Goal: Communication & Community: Answer question/provide support

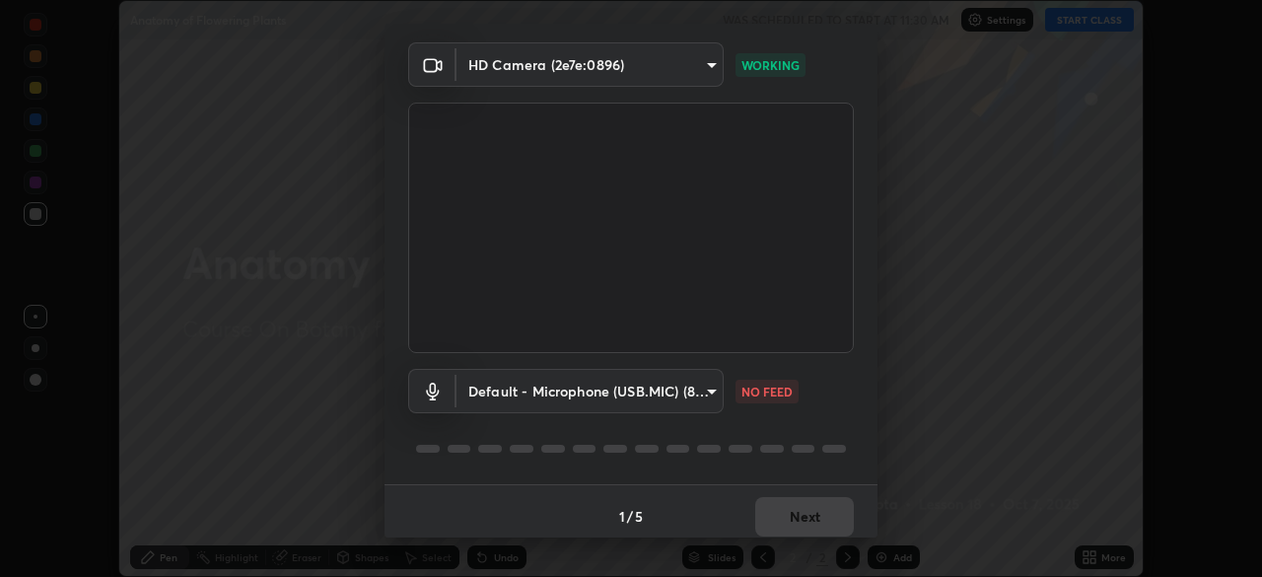
scroll to position [70, 0]
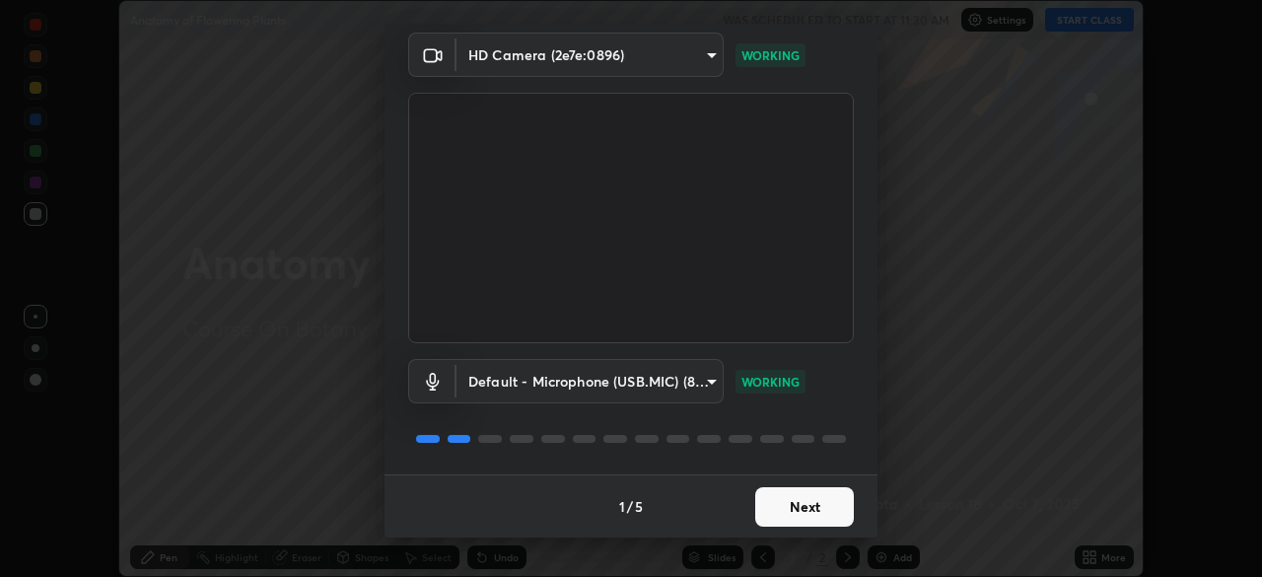
click at [828, 514] on button "Next" at bounding box center [804, 506] width 99 height 39
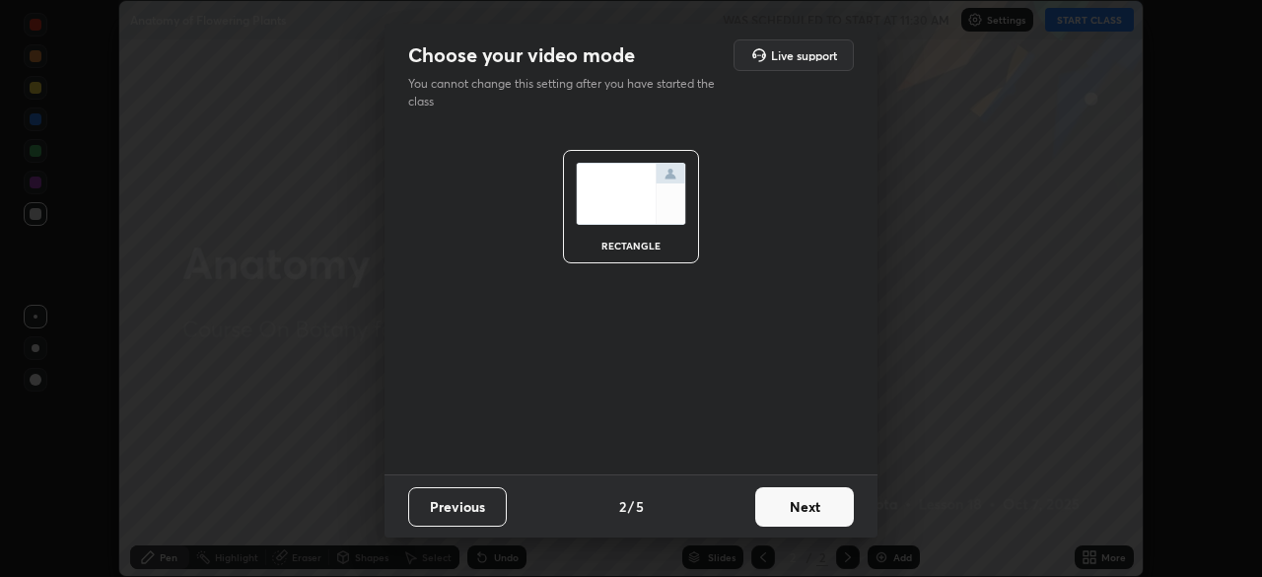
scroll to position [0, 0]
click at [834, 510] on button "Next" at bounding box center [804, 506] width 99 height 39
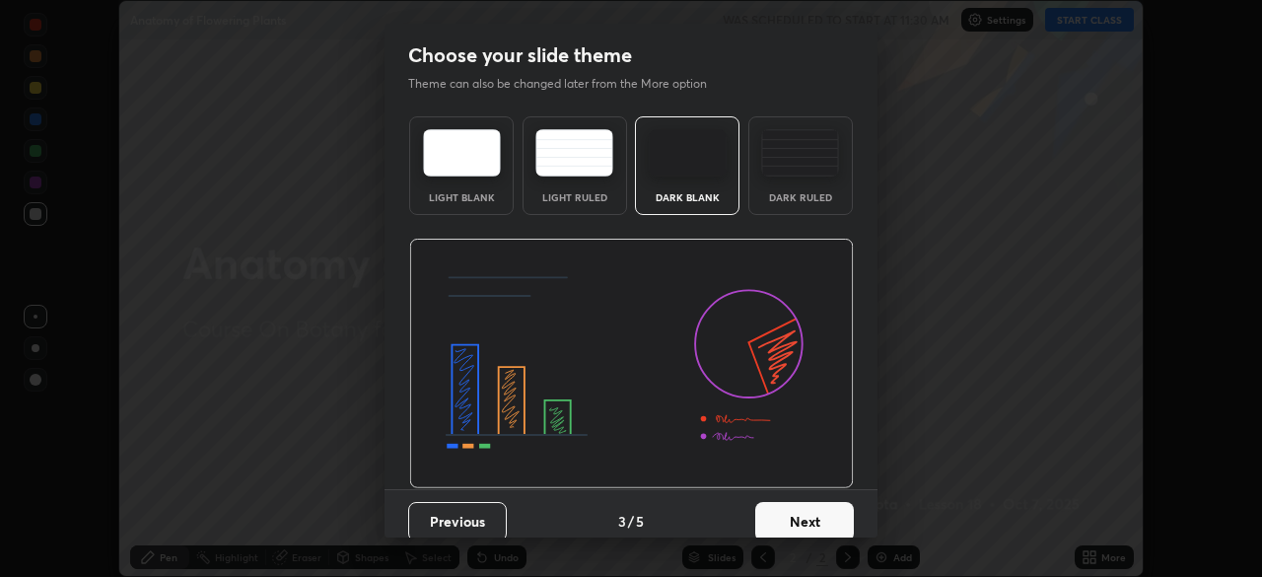
click at [835, 510] on button "Next" at bounding box center [804, 521] width 99 height 39
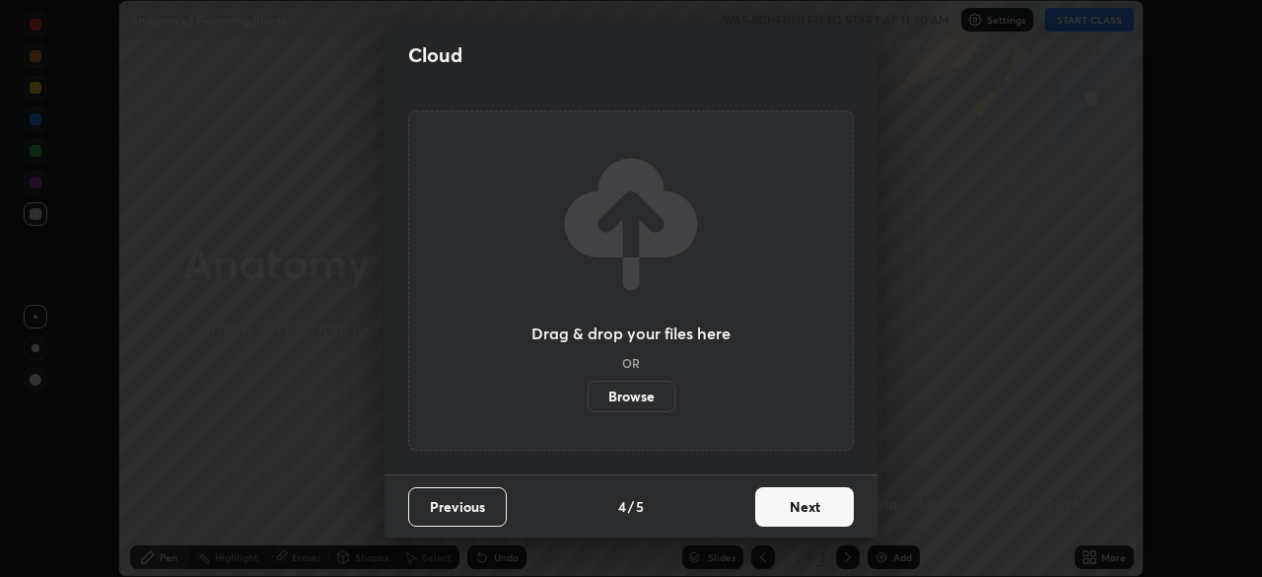
click at [828, 515] on button "Next" at bounding box center [804, 506] width 99 height 39
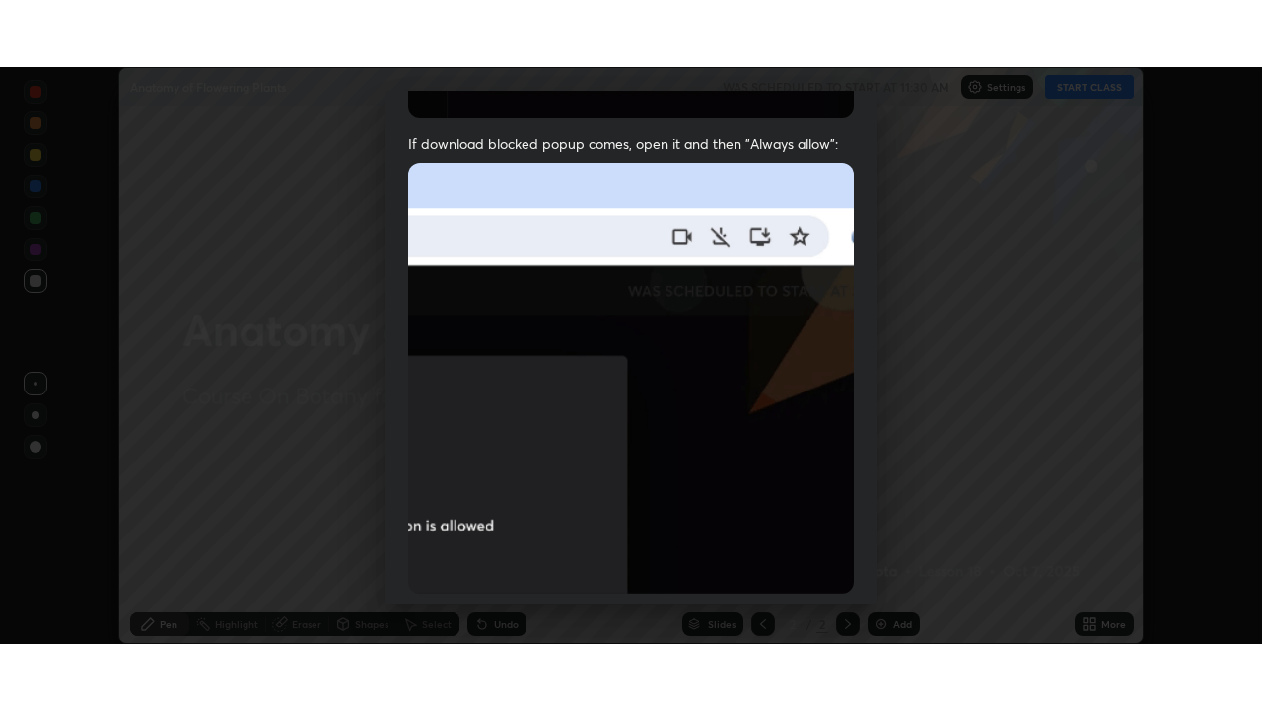
scroll to position [472, 0]
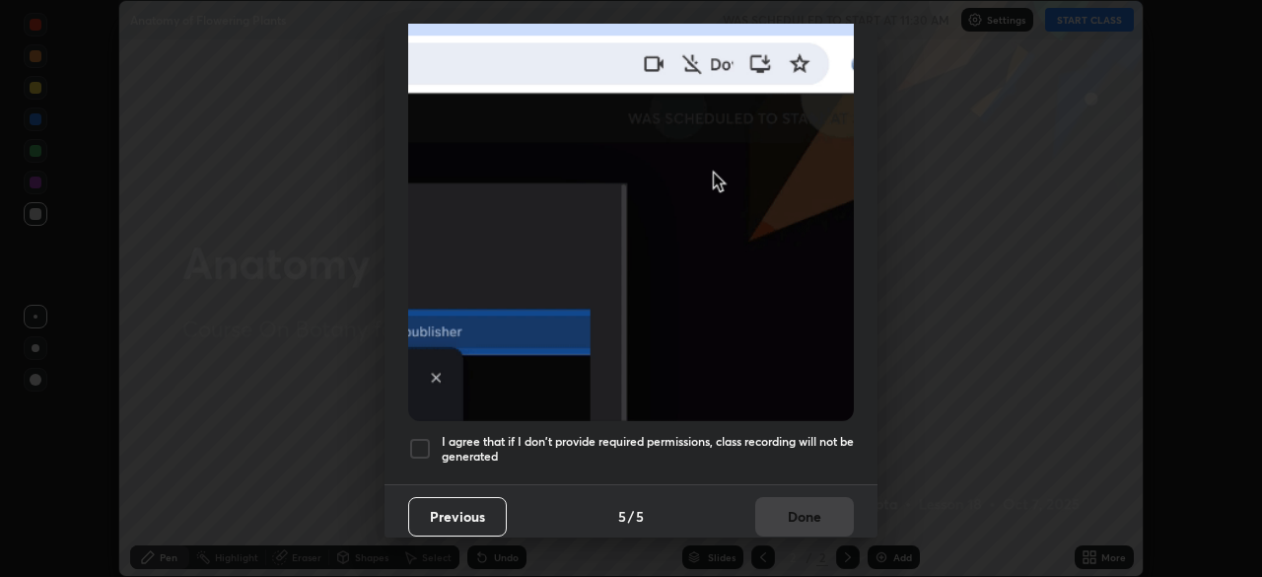
click at [424, 441] on div at bounding box center [420, 449] width 24 height 24
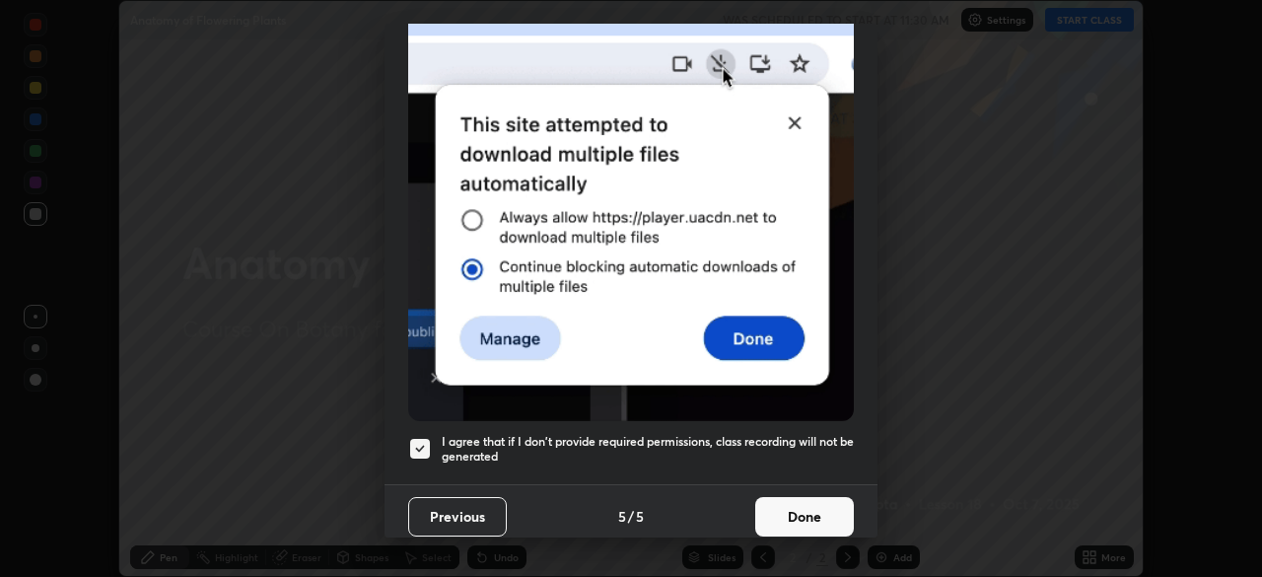
click at [785, 506] on button "Done" at bounding box center [804, 516] width 99 height 39
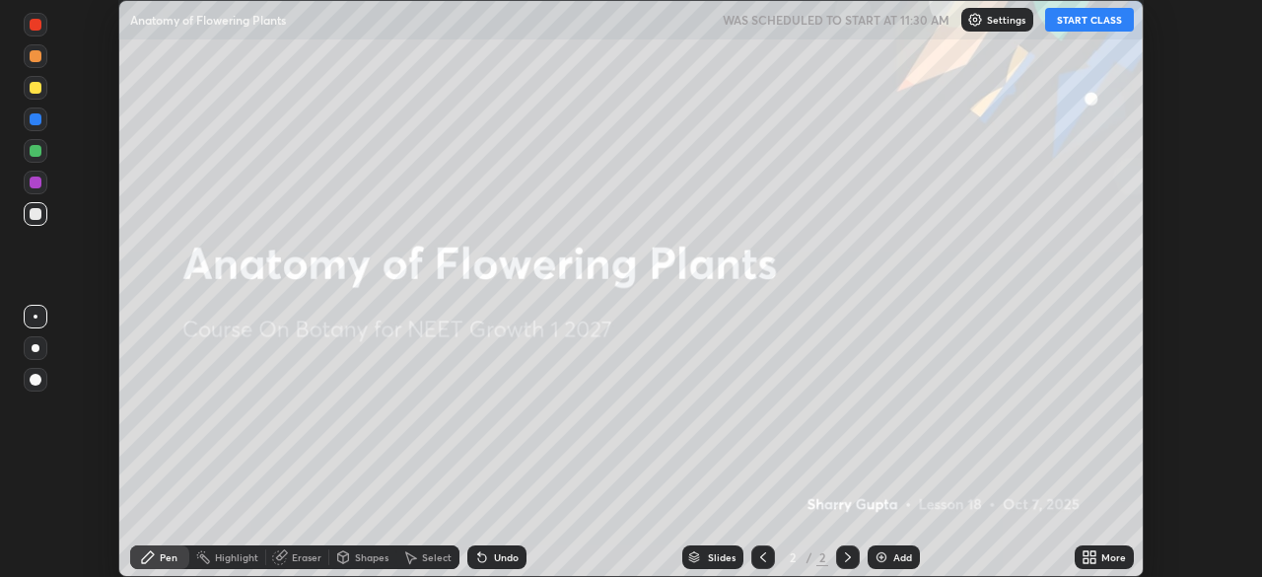
click at [894, 563] on div "Add" at bounding box center [894, 557] width 52 height 24
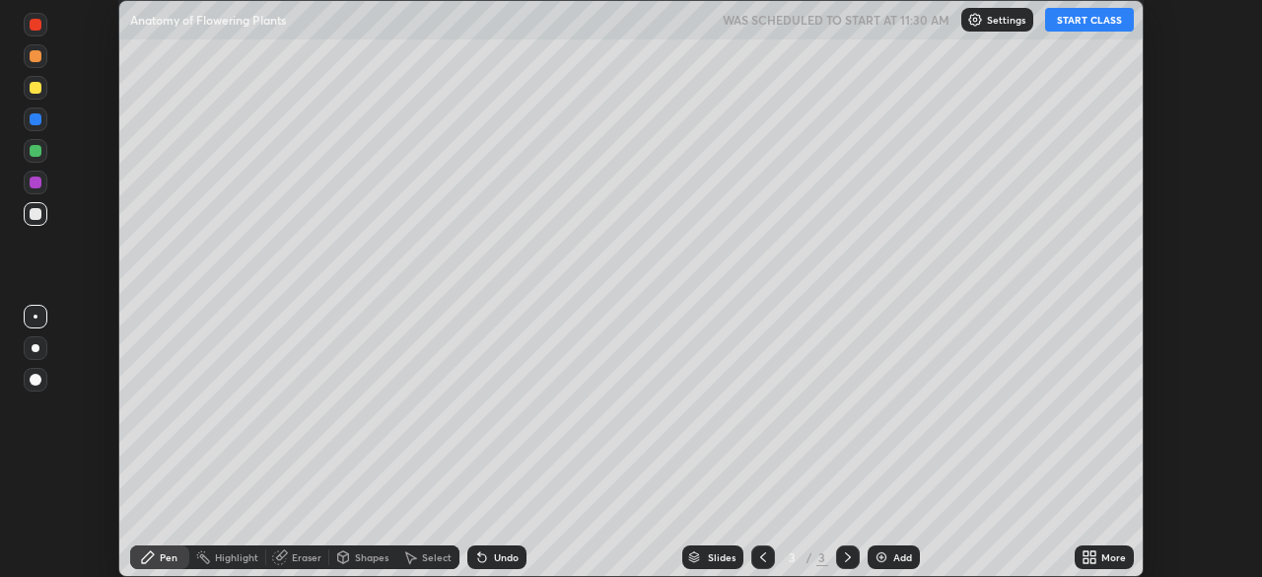
click at [1104, 562] on div "More" at bounding box center [1114, 557] width 25 height 10
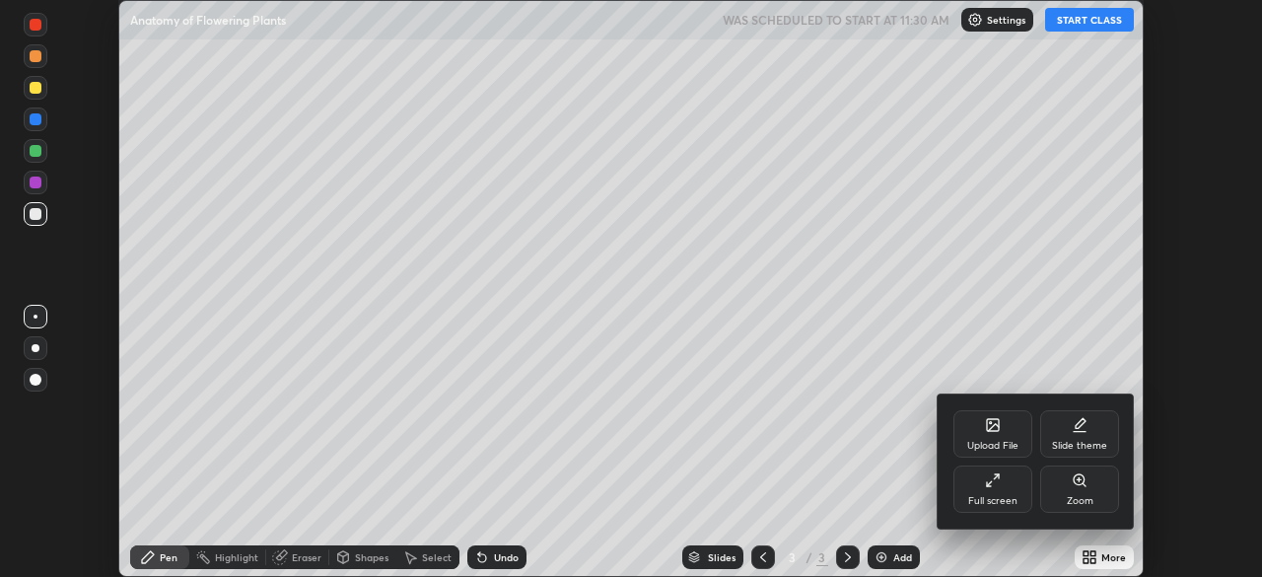
click at [1009, 499] on div "Full screen" at bounding box center [992, 501] width 49 height 10
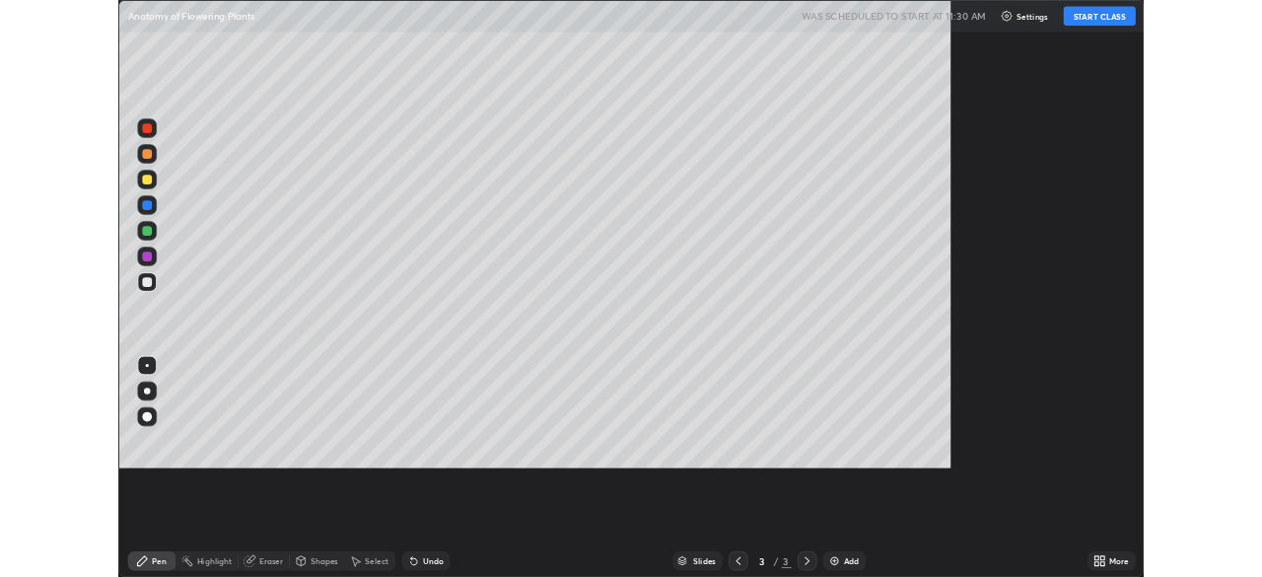
scroll to position [710, 1262]
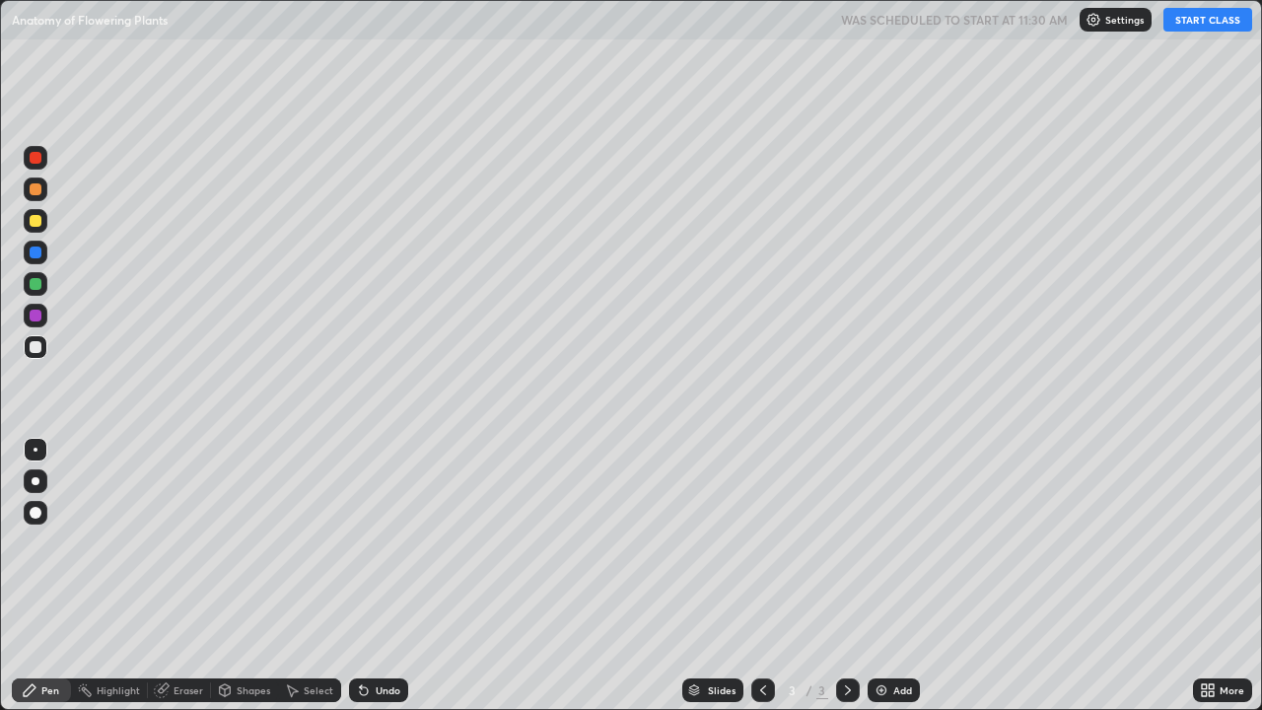
click at [1204, 576] on icon at bounding box center [1204, 686] width 5 height 5
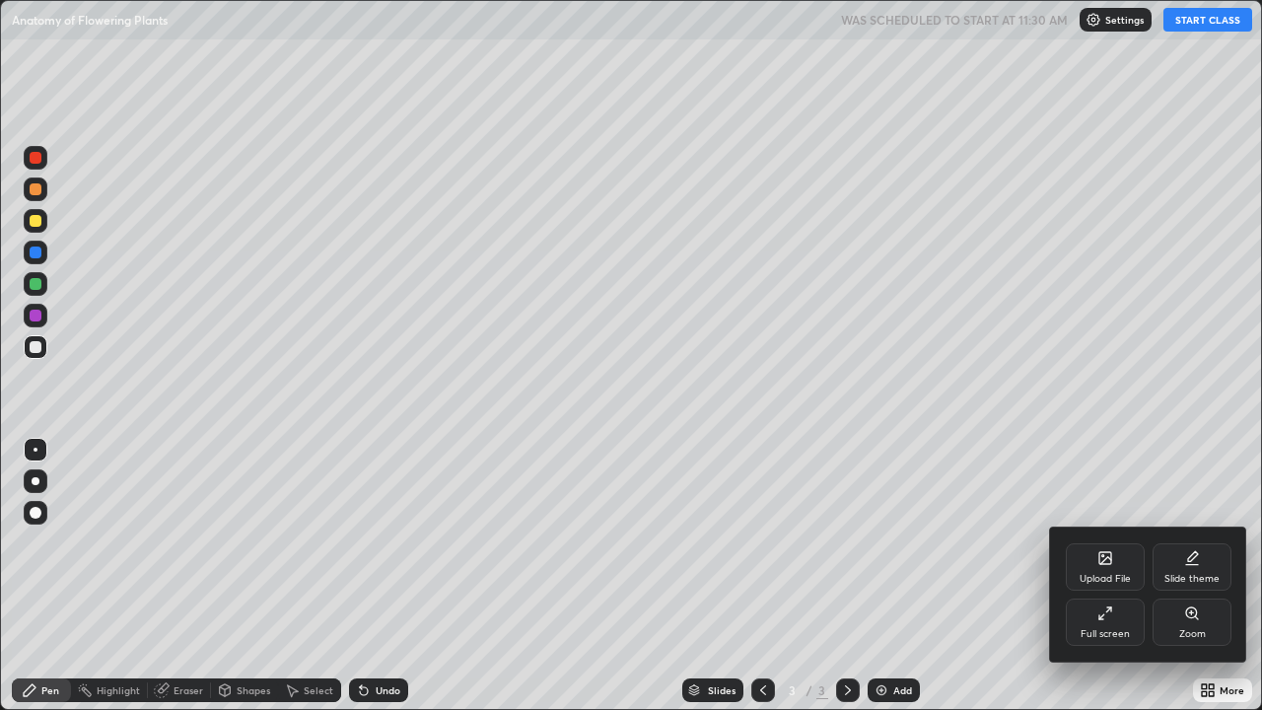
click at [1090, 576] on div "Full screen" at bounding box center [1105, 634] width 49 height 10
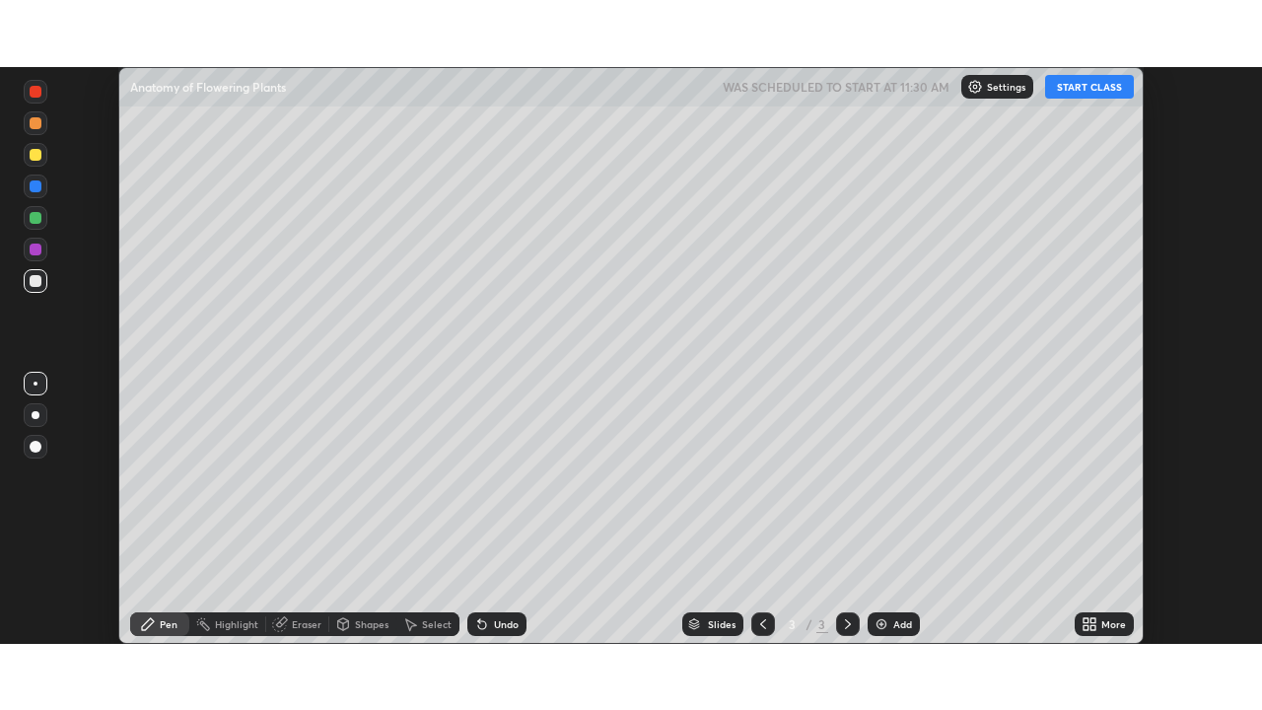
scroll to position [98043, 97358]
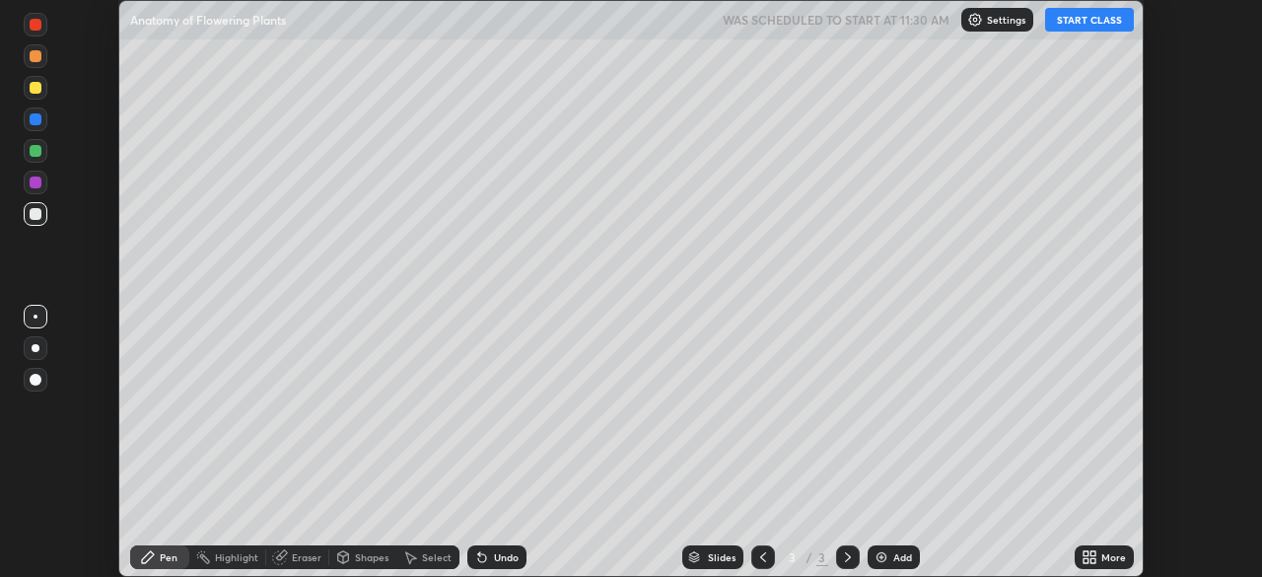
click at [1082, 25] on button "START CLASS" at bounding box center [1089, 20] width 89 height 24
click at [1091, 562] on icon at bounding box center [1093, 560] width 5 height 5
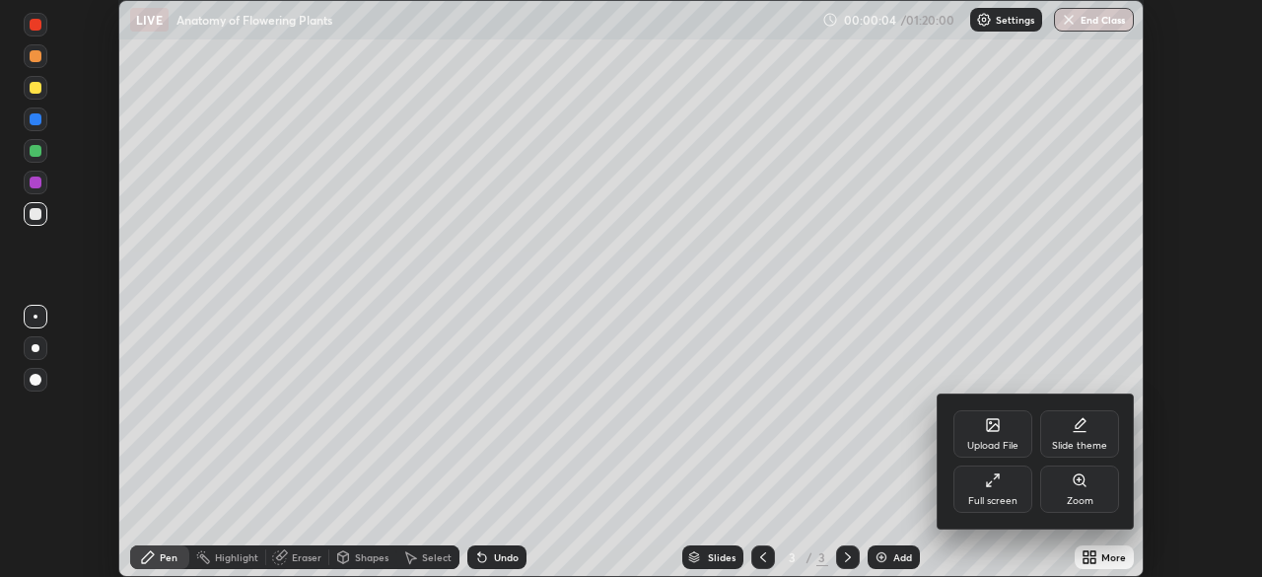
click at [1001, 498] on div "Full screen" at bounding box center [992, 501] width 49 height 10
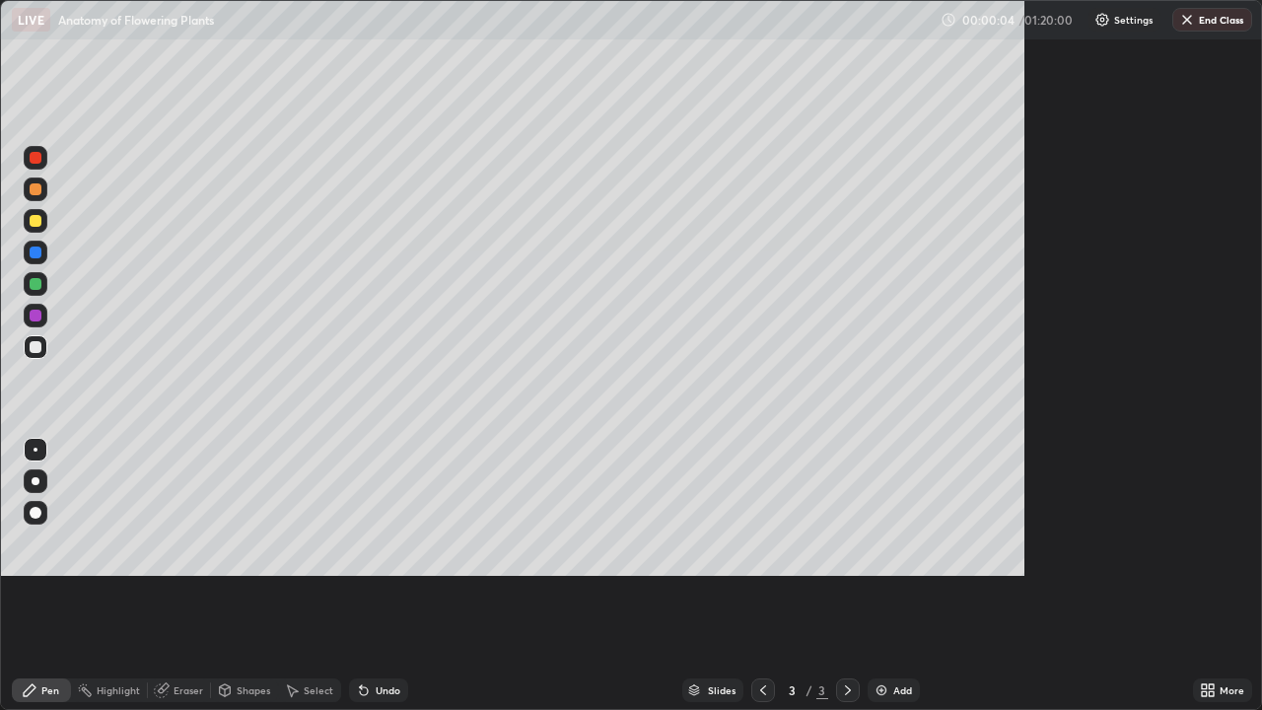
scroll to position [710, 1262]
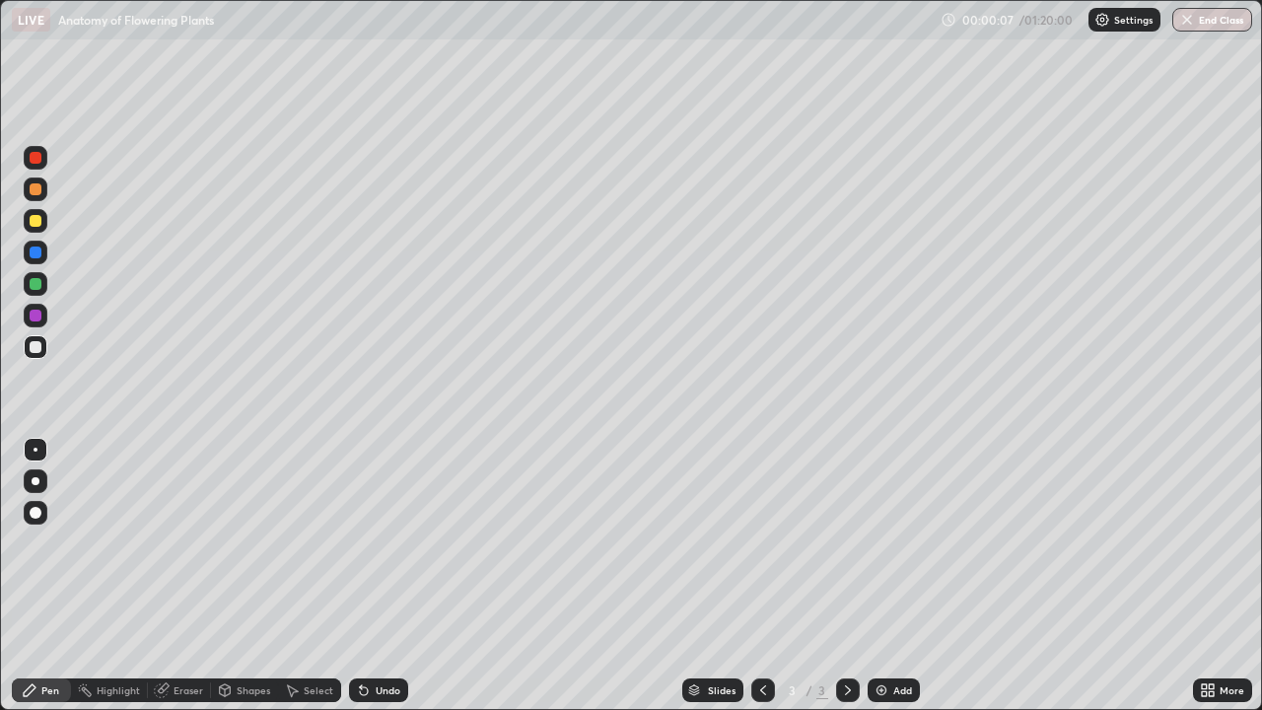
click at [36, 481] on div at bounding box center [36, 481] width 8 height 8
click at [40, 287] on div at bounding box center [36, 284] width 12 height 12
click at [39, 224] on div at bounding box center [36, 221] width 12 height 12
click at [38, 355] on div at bounding box center [36, 347] width 24 height 24
click at [36, 190] on div at bounding box center [36, 189] width 12 height 12
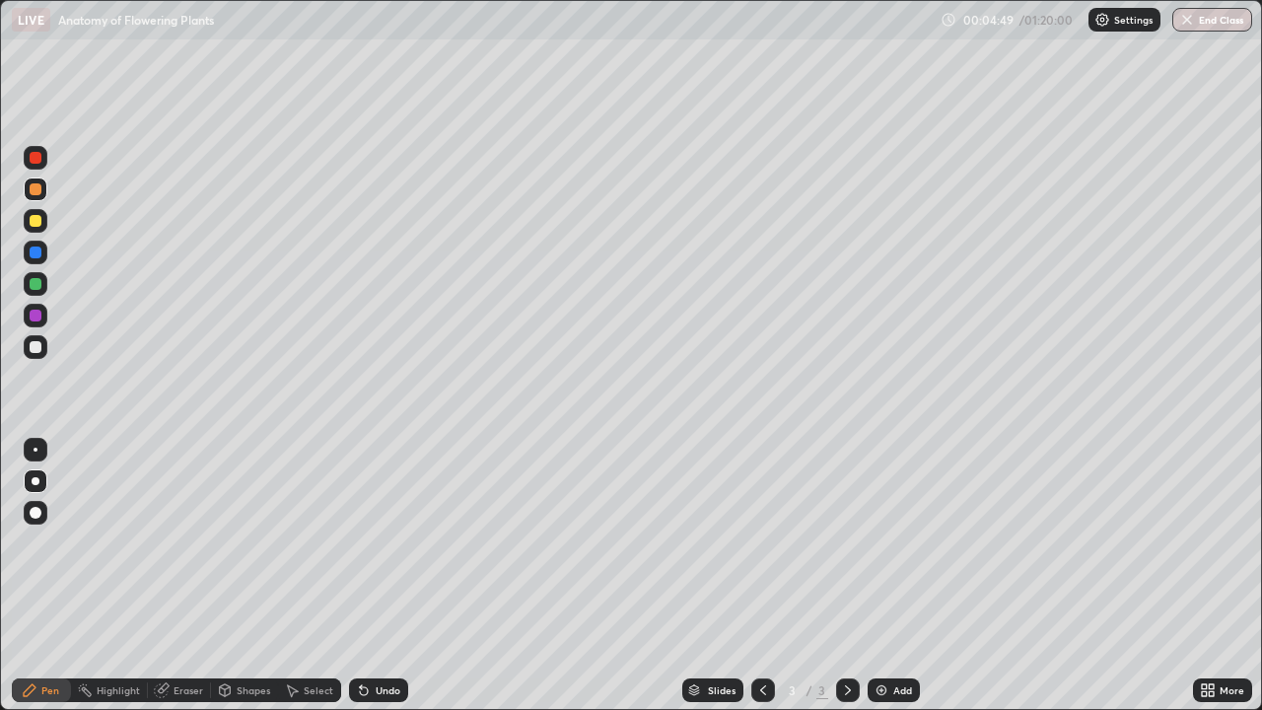
click at [38, 230] on div at bounding box center [36, 221] width 24 height 24
click at [893, 576] on div "Add" at bounding box center [902, 690] width 19 height 10
click at [43, 350] on div at bounding box center [36, 347] width 24 height 24
click at [36, 189] on div at bounding box center [36, 189] width 12 height 12
click at [36, 347] on div at bounding box center [36, 347] width 12 height 12
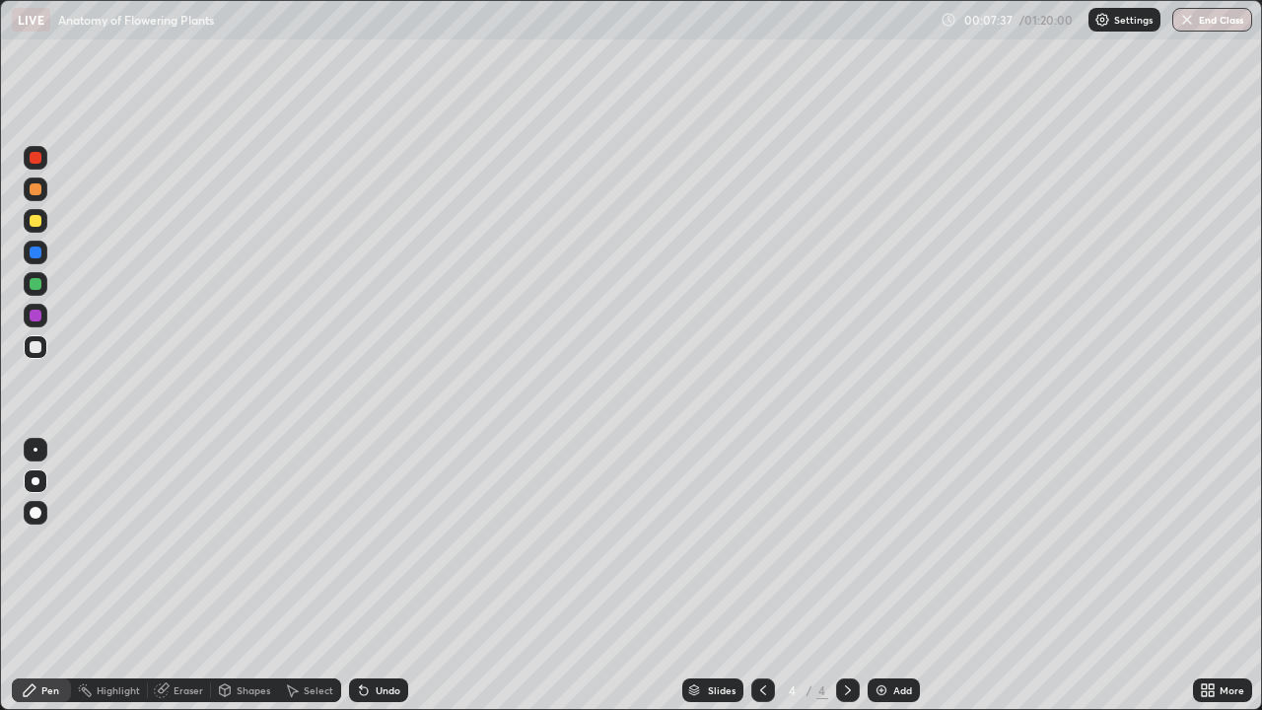
click at [36, 317] on div at bounding box center [36, 316] width 12 height 12
click at [38, 286] on div at bounding box center [36, 284] width 12 height 12
click at [37, 223] on div at bounding box center [36, 221] width 12 height 12
click at [38, 193] on div at bounding box center [36, 189] width 12 height 12
click at [893, 576] on div "Add" at bounding box center [902, 690] width 19 height 10
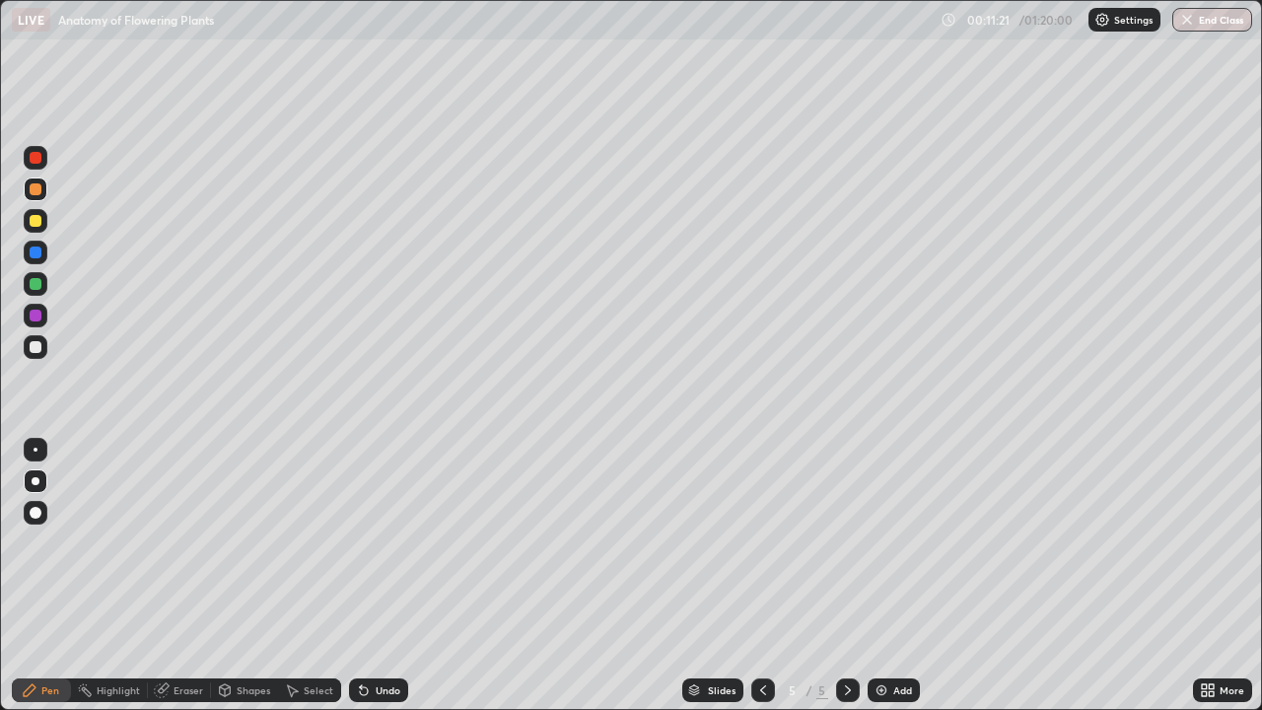
click at [38, 224] on div at bounding box center [36, 221] width 12 height 12
click at [36, 348] on div at bounding box center [36, 347] width 12 height 12
click at [39, 319] on div at bounding box center [36, 316] width 12 height 12
click at [36, 286] on div at bounding box center [36, 284] width 12 height 12
click at [36, 253] on div at bounding box center [36, 253] width 12 height 12
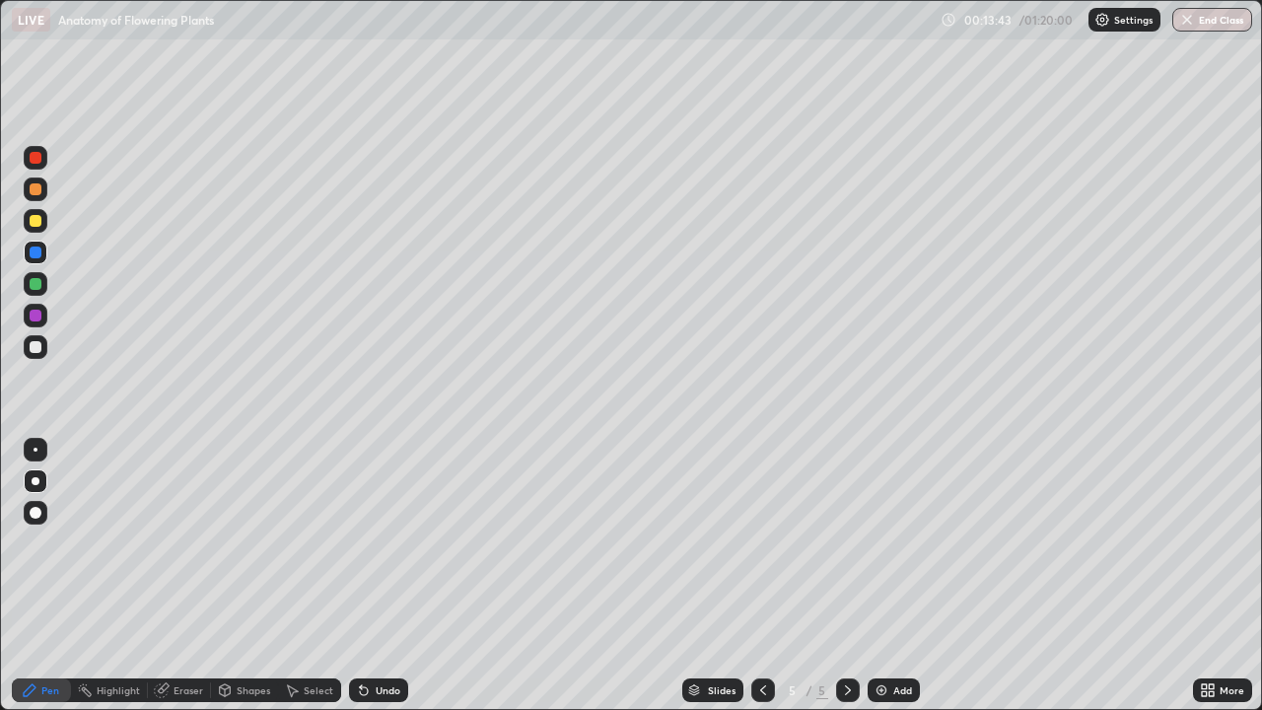
click at [36, 189] on div at bounding box center [36, 189] width 12 height 12
click at [37, 163] on div at bounding box center [36, 158] width 12 height 12
click at [36, 294] on div at bounding box center [36, 284] width 24 height 24
click at [39, 323] on div at bounding box center [36, 316] width 24 height 24
click at [893, 576] on div "Add" at bounding box center [902, 690] width 19 height 10
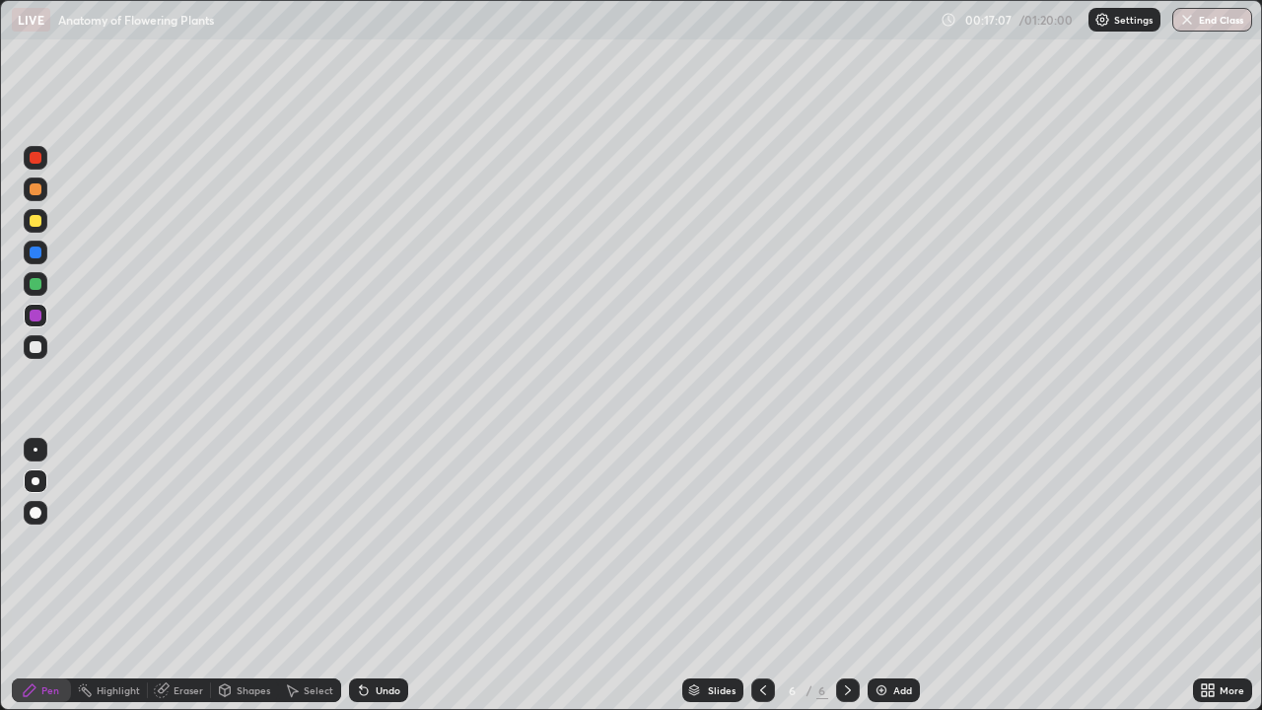
click at [36, 190] on div at bounding box center [36, 189] width 12 height 12
click at [38, 226] on div at bounding box center [36, 221] width 24 height 24
click at [35, 350] on div at bounding box center [36, 347] width 12 height 12
click at [36, 253] on div at bounding box center [36, 253] width 12 height 12
click at [36, 222] on div at bounding box center [36, 221] width 12 height 12
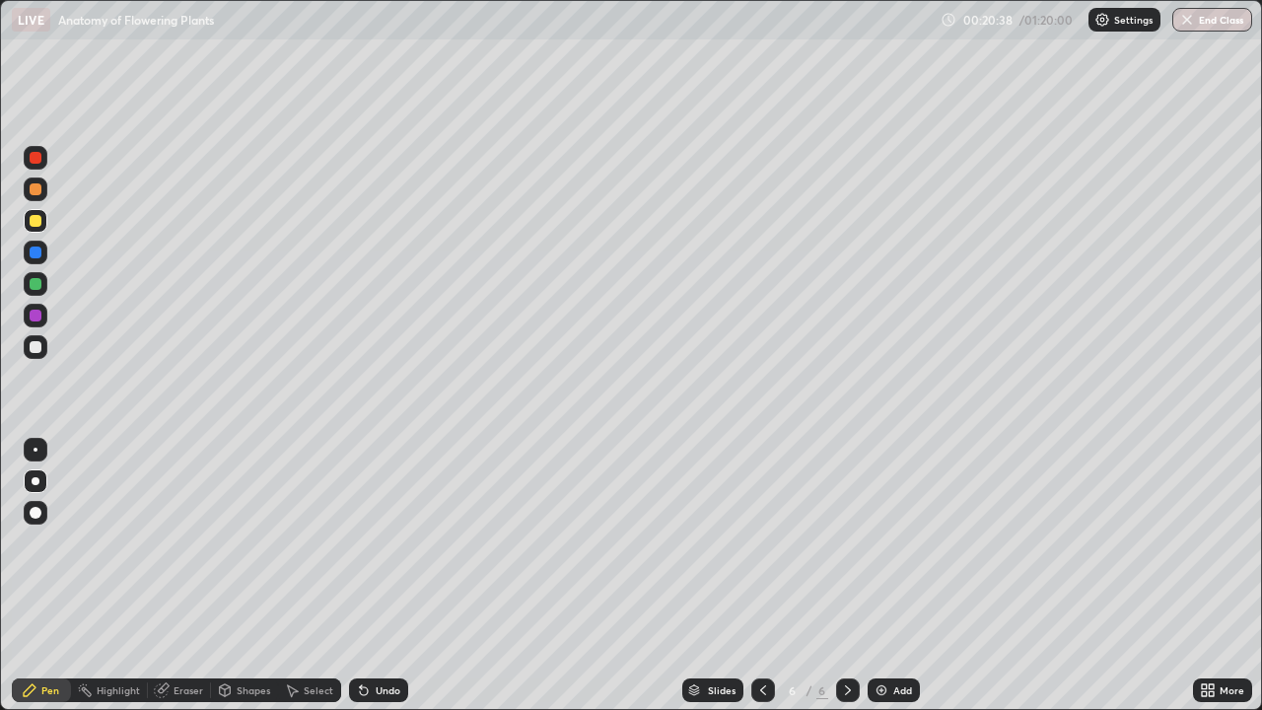
click at [39, 351] on div at bounding box center [36, 347] width 12 height 12
click at [37, 321] on div at bounding box center [36, 316] width 12 height 12
click at [36, 352] on div at bounding box center [36, 347] width 12 height 12
click at [36, 286] on div at bounding box center [36, 284] width 12 height 12
click at [36, 348] on div at bounding box center [36, 347] width 12 height 12
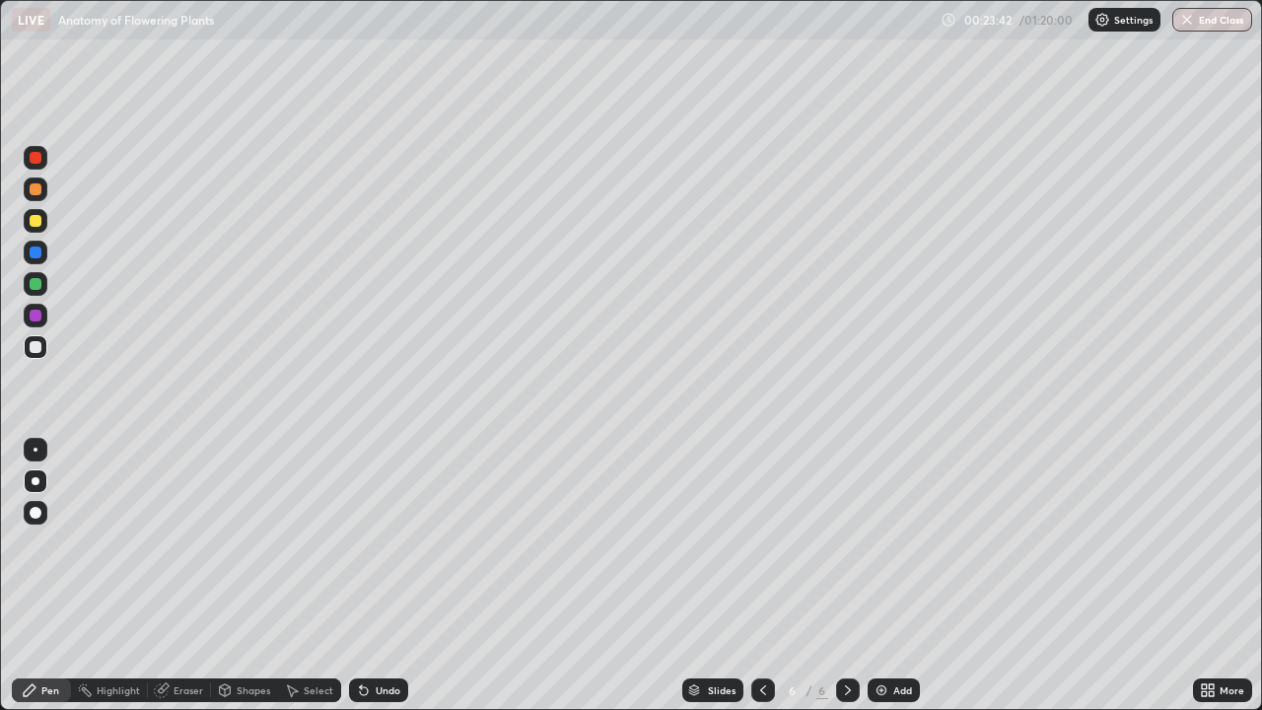
click at [33, 284] on div at bounding box center [36, 284] width 12 height 12
click at [907, 576] on div "Add" at bounding box center [902, 690] width 19 height 10
click at [36, 221] on div at bounding box center [36, 221] width 12 height 12
click at [39, 257] on div at bounding box center [36, 253] width 12 height 12
click at [40, 349] on div at bounding box center [36, 347] width 12 height 12
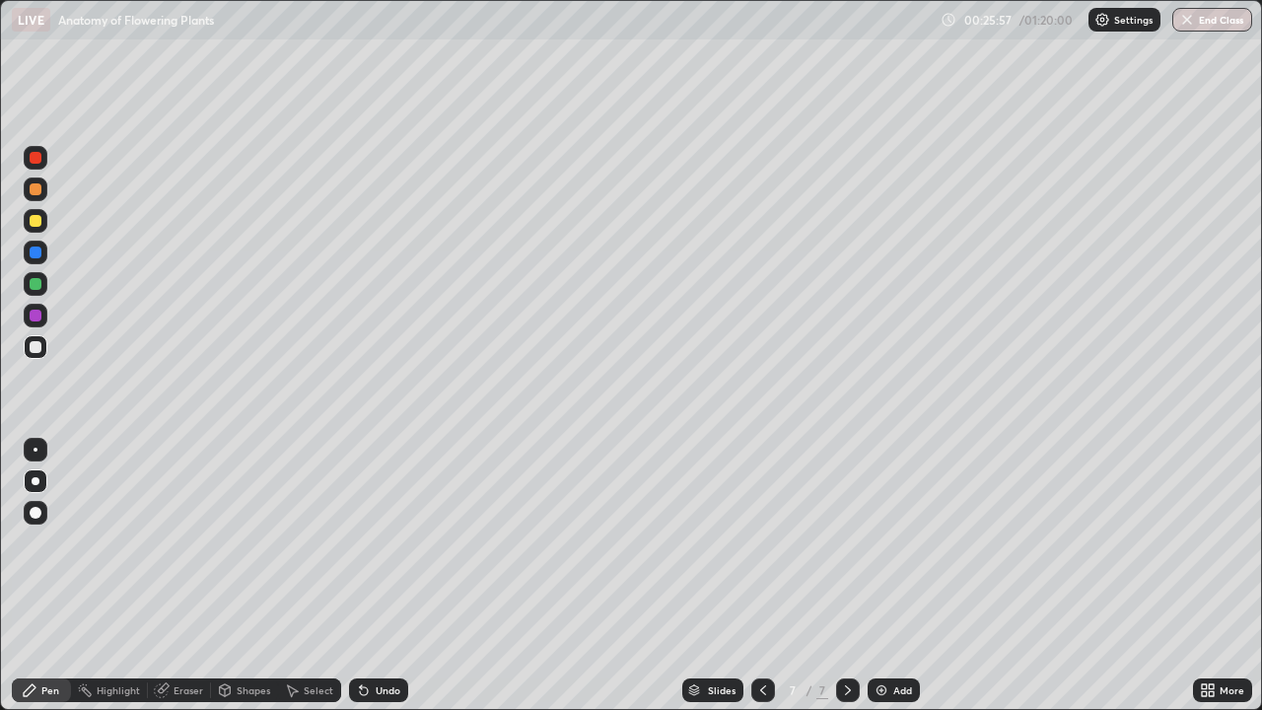
click at [37, 318] on div at bounding box center [36, 316] width 12 height 12
click at [36, 260] on div at bounding box center [36, 253] width 24 height 24
click at [891, 576] on div "Add" at bounding box center [894, 691] width 52 height 24
click at [38, 190] on div at bounding box center [36, 189] width 12 height 12
click at [44, 289] on div at bounding box center [36, 284] width 24 height 24
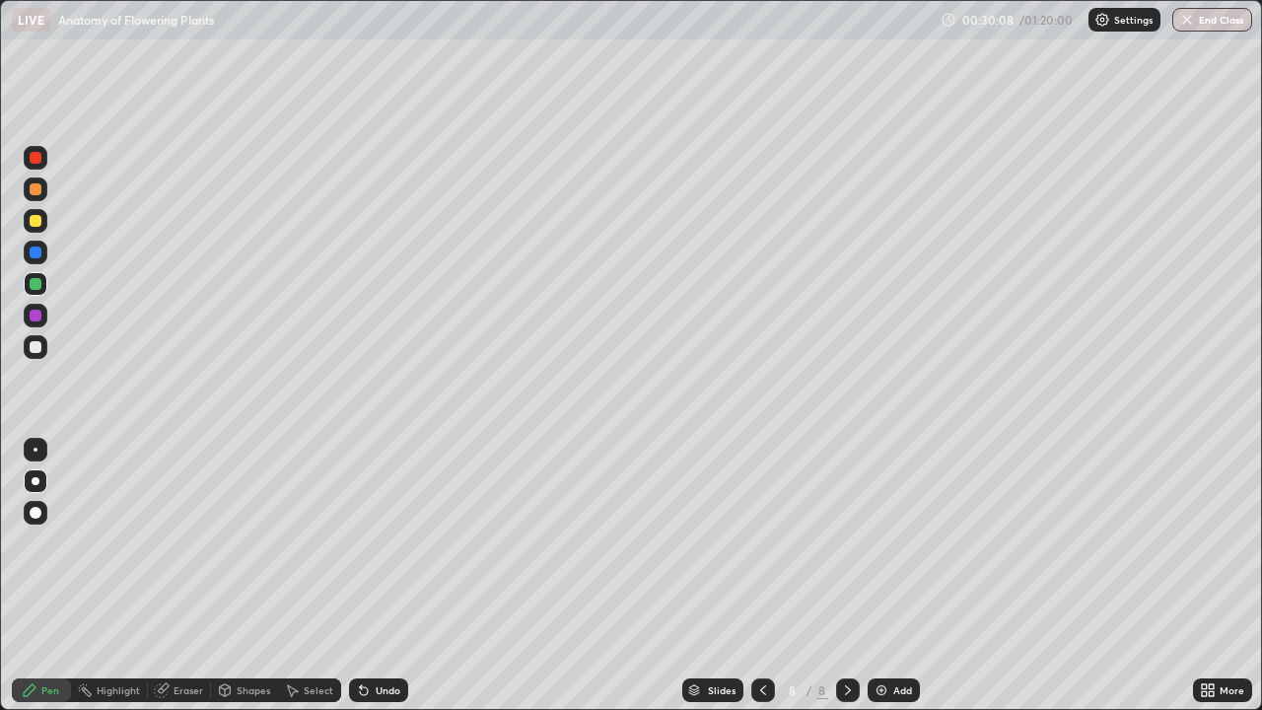
click at [43, 355] on div at bounding box center [36, 347] width 24 height 24
click at [39, 321] on div at bounding box center [36, 316] width 24 height 24
click at [36, 228] on div at bounding box center [36, 221] width 24 height 24
click at [34, 256] on div at bounding box center [36, 253] width 12 height 12
click at [36, 190] on div at bounding box center [36, 189] width 12 height 12
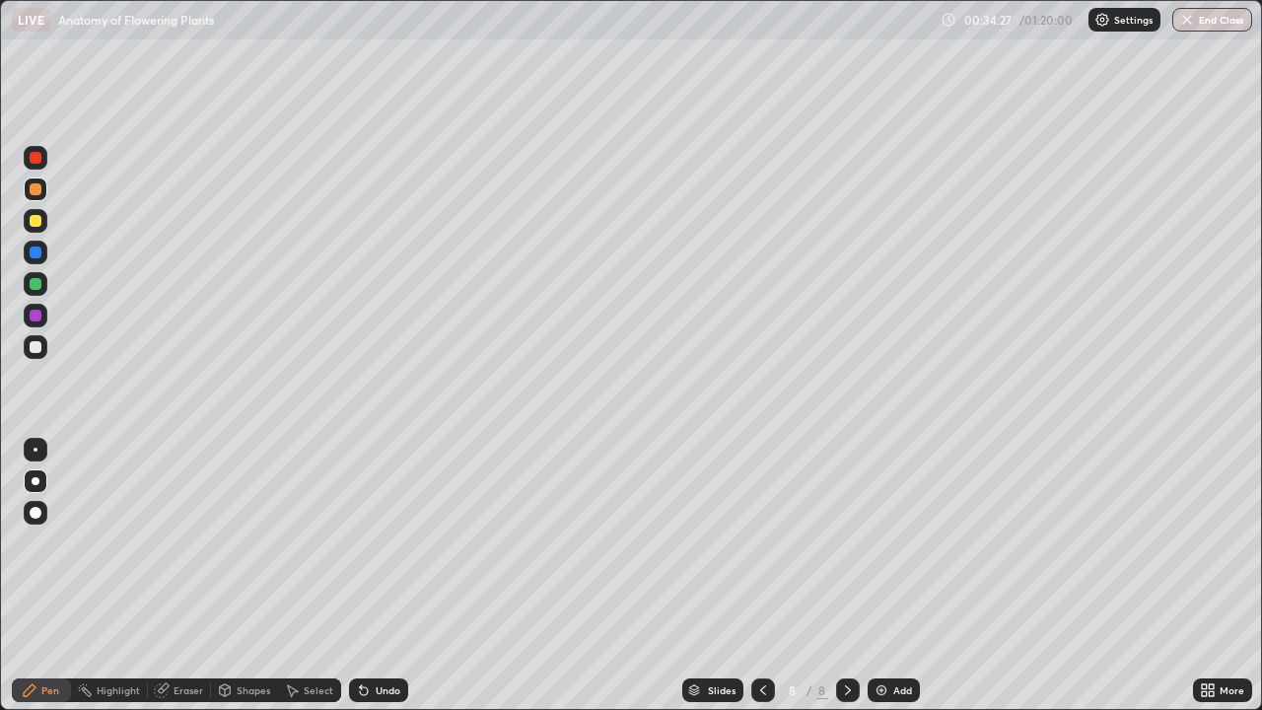
click at [34, 257] on div at bounding box center [36, 253] width 12 height 12
click at [33, 356] on div at bounding box center [36, 347] width 24 height 24
click at [32, 289] on div at bounding box center [36, 284] width 12 height 12
click at [874, 576] on img at bounding box center [882, 690] width 16 height 16
click at [40, 254] on div at bounding box center [36, 253] width 12 height 12
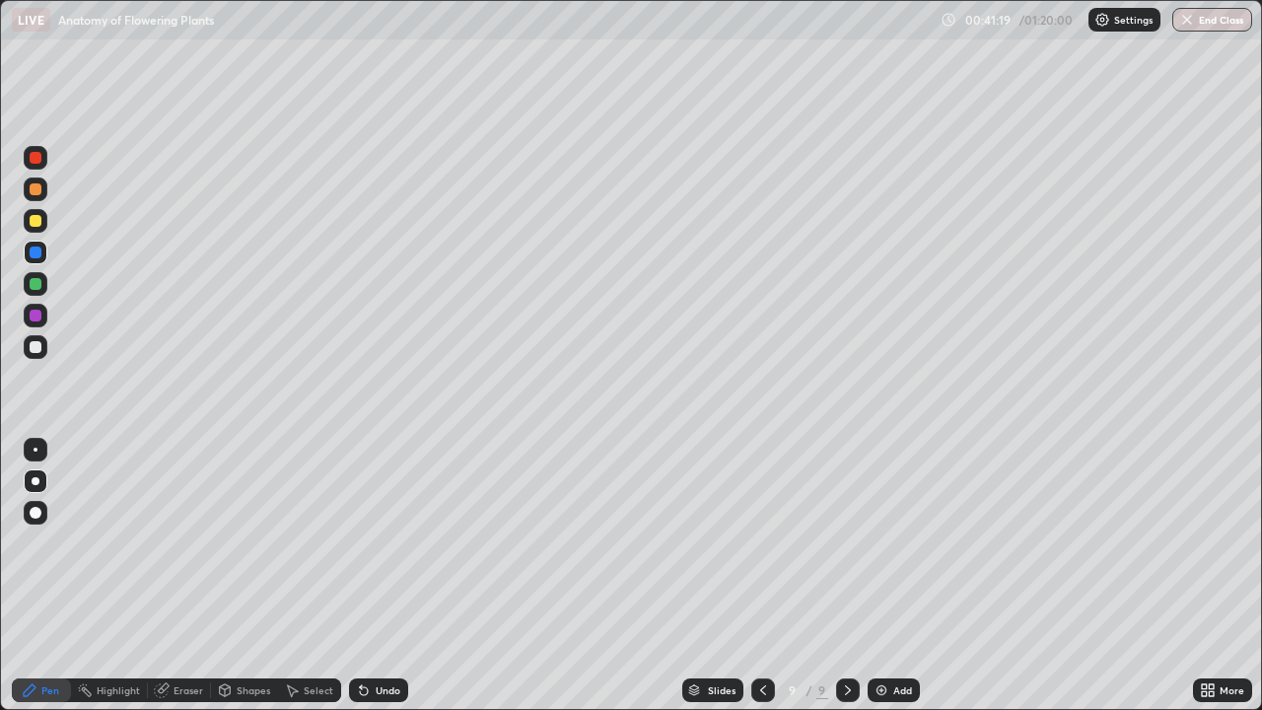
click at [39, 230] on div at bounding box center [36, 221] width 24 height 24
click at [28, 348] on div at bounding box center [36, 347] width 24 height 24
click at [36, 217] on div at bounding box center [36, 221] width 12 height 12
click at [386, 576] on div "Undo" at bounding box center [388, 690] width 25 height 10
click at [34, 346] on div at bounding box center [36, 347] width 12 height 12
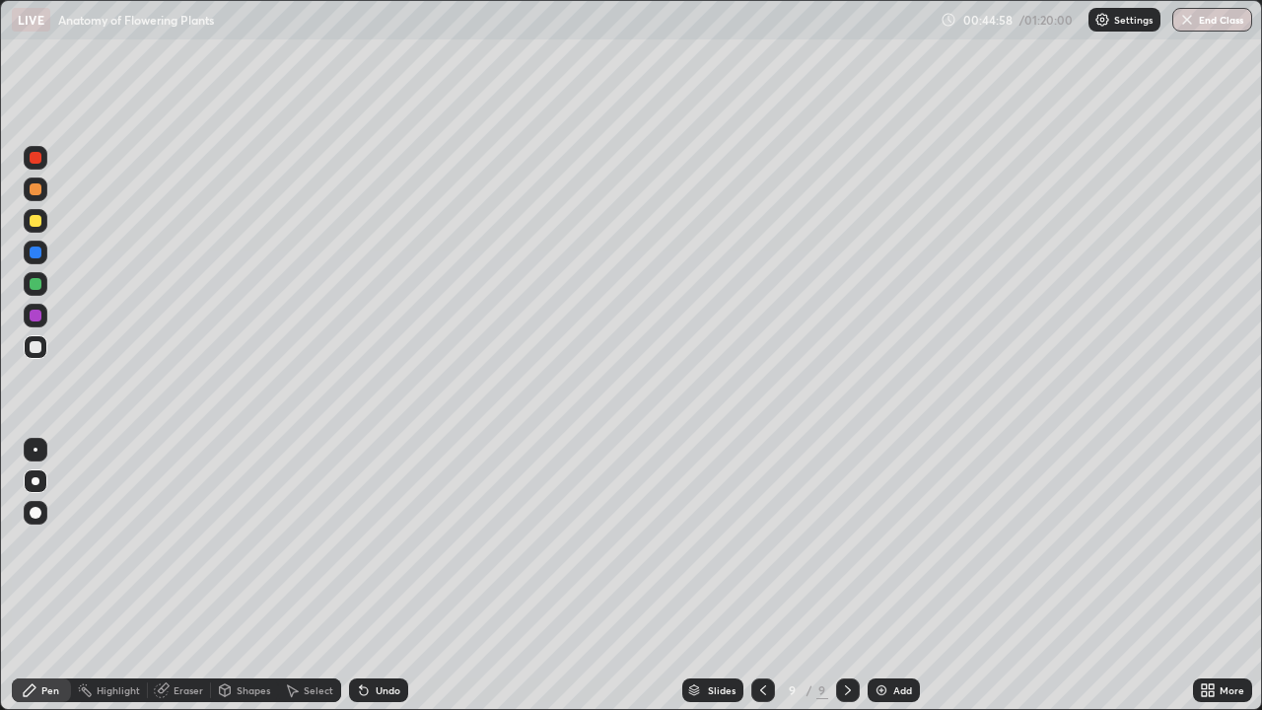
click at [34, 314] on div at bounding box center [36, 316] width 12 height 12
click at [34, 223] on div at bounding box center [36, 221] width 12 height 12
click at [36, 194] on div at bounding box center [36, 189] width 12 height 12
click at [36, 348] on div at bounding box center [36, 347] width 12 height 12
click at [1047, 576] on div "Slides 9 / 9 Add" at bounding box center [800, 690] width 785 height 39
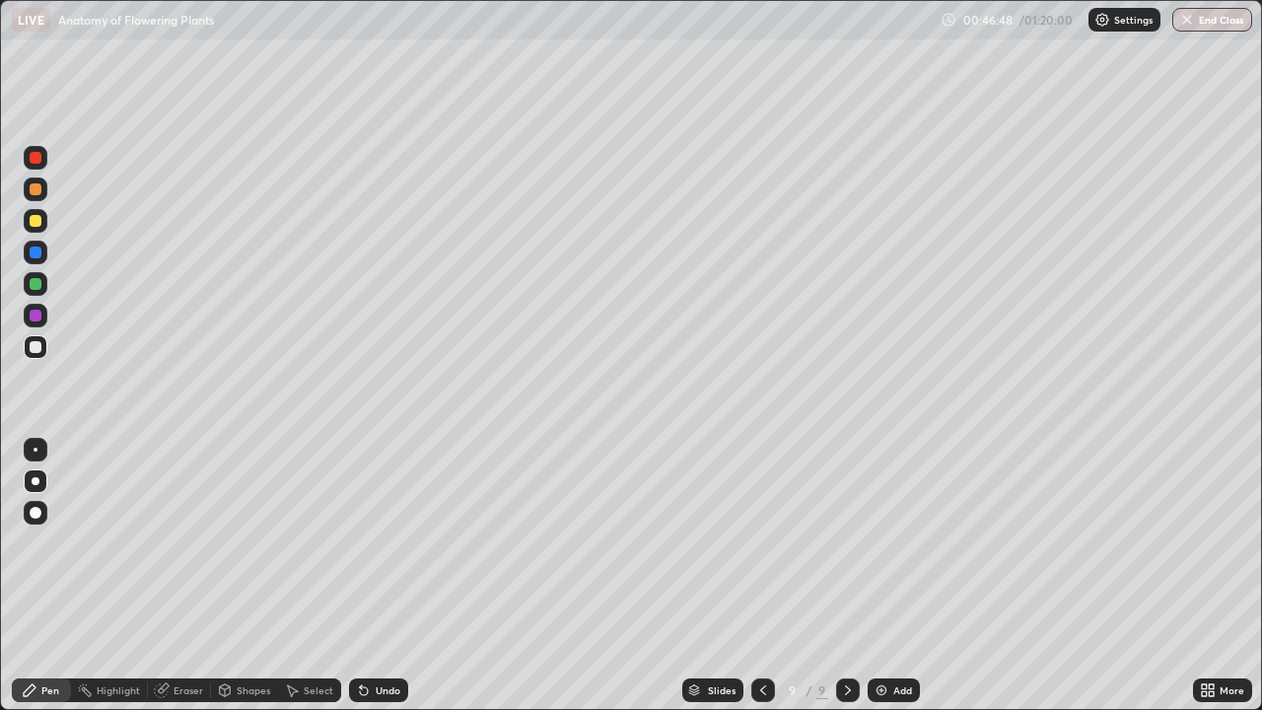
click at [1059, 576] on div "Slides 9 / 9 Add" at bounding box center [800, 690] width 785 height 39
click at [1042, 576] on div "Slides 9 / 9 Add" at bounding box center [800, 690] width 785 height 39
click at [1045, 576] on div "Slides 9 / 9 Add" at bounding box center [800, 690] width 785 height 39
click at [382, 576] on div "Undo" at bounding box center [388, 690] width 25 height 10
click at [38, 197] on div at bounding box center [36, 190] width 24 height 24
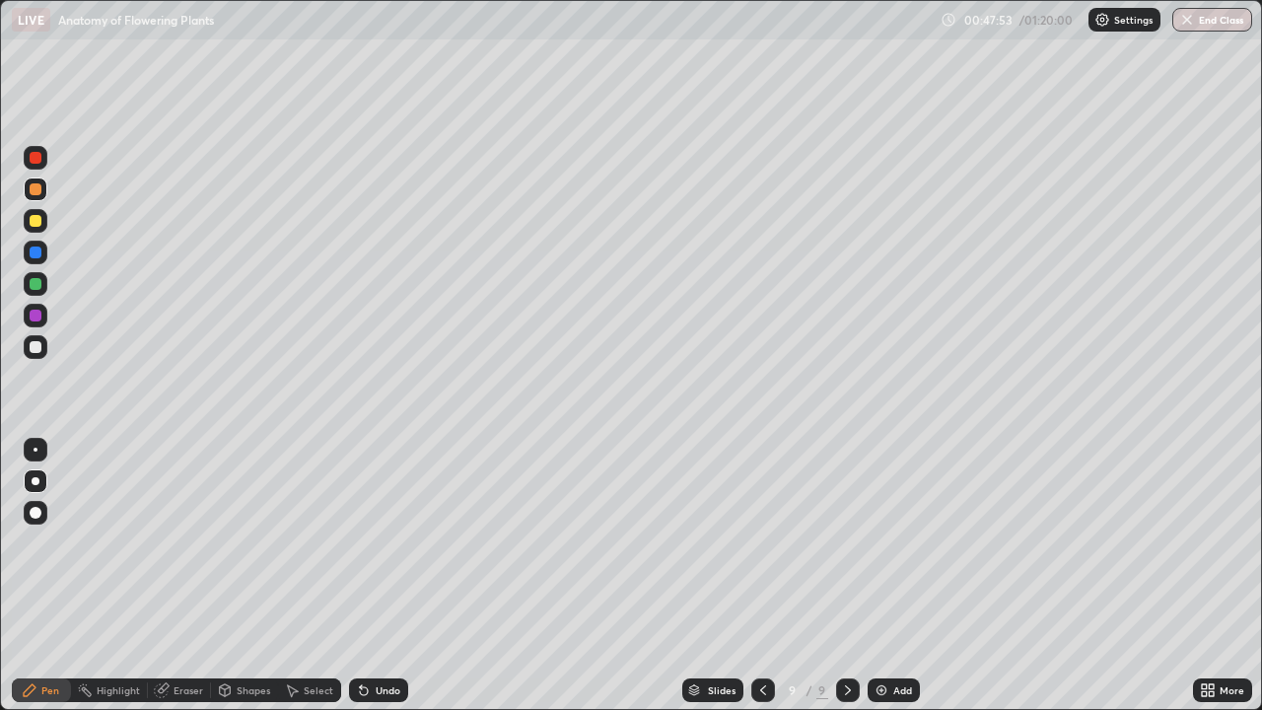
click at [34, 355] on div at bounding box center [36, 347] width 24 height 24
click at [886, 576] on img at bounding box center [882, 690] width 16 height 16
click at [42, 284] on div at bounding box center [36, 284] width 24 height 24
click at [762, 576] on icon at bounding box center [762, 690] width 16 height 16
click at [844, 576] on icon at bounding box center [848, 690] width 16 height 16
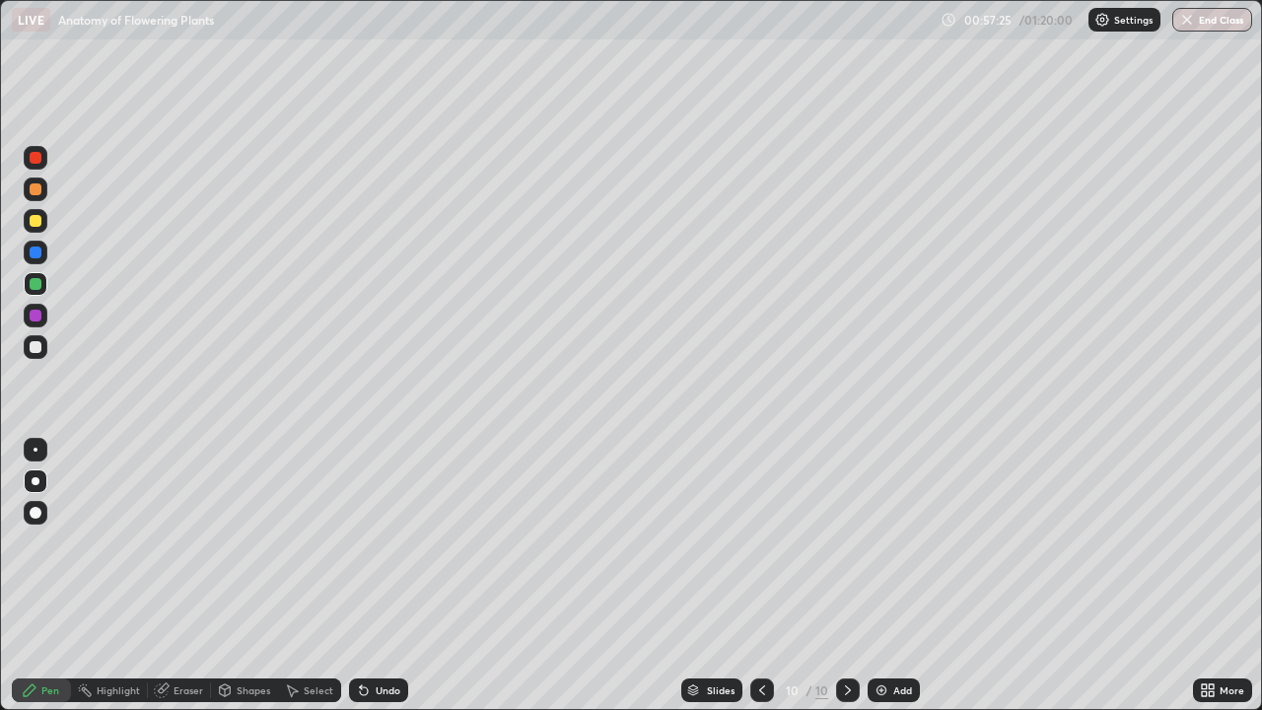
click at [38, 357] on div at bounding box center [36, 347] width 24 height 24
click at [37, 317] on div at bounding box center [36, 316] width 12 height 12
click at [36, 222] on div at bounding box center [36, 221] width 12 height 12
click at [886, 576] on img at bounding box center [882, 690] width 16 height 16
click at [247, 576] on div "Shapes" at bounding box center [254, 690] width 34 height 10
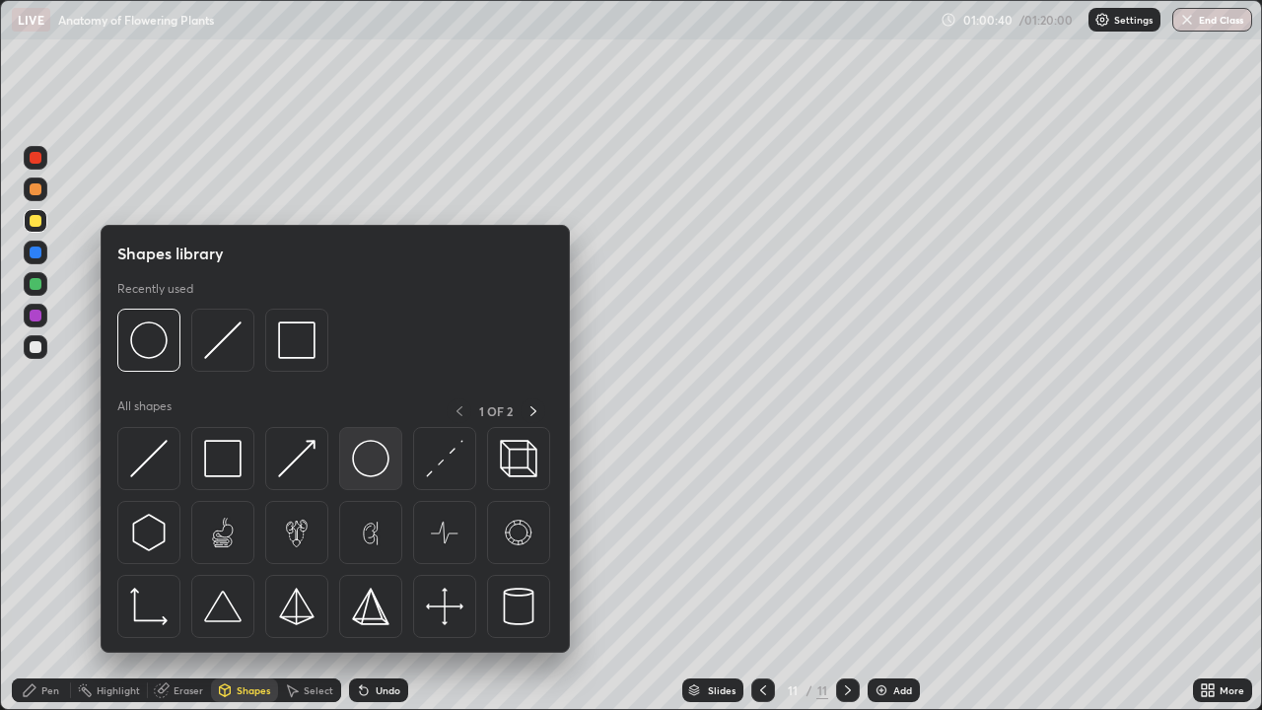
click at [362, 473] on img at bounding box center [370, 458] width 37 height 37
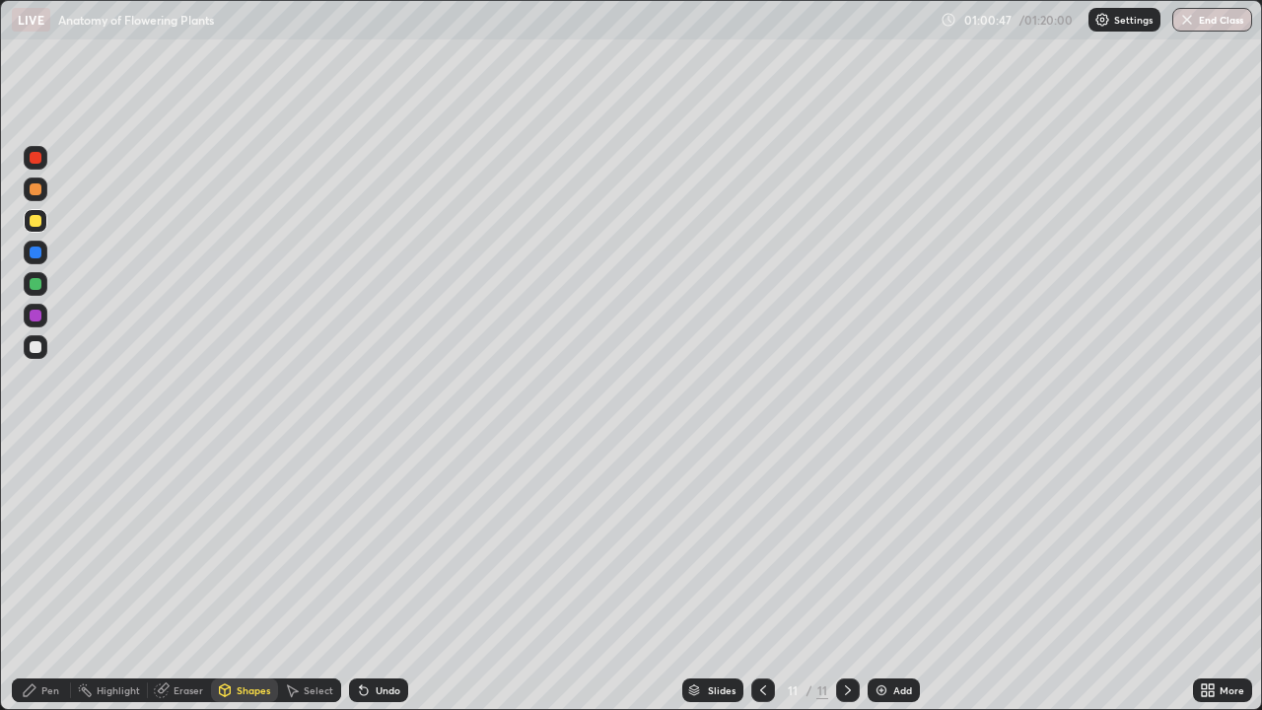
click at [37, 251] on div at bounding box center [36, 253] width 12 height 12
click at [366, 576] on icon at bounding box center [364, 690] width 16 height 16
click at [41, 576] on div "Pen" at bounding box center [50, 690] width 18 height 10
click at [43, 358] on div at bounding box center [36, 347] width 24 height 32
click at [39, 293] on div at bounding box center [36, 284] width 24 height 24
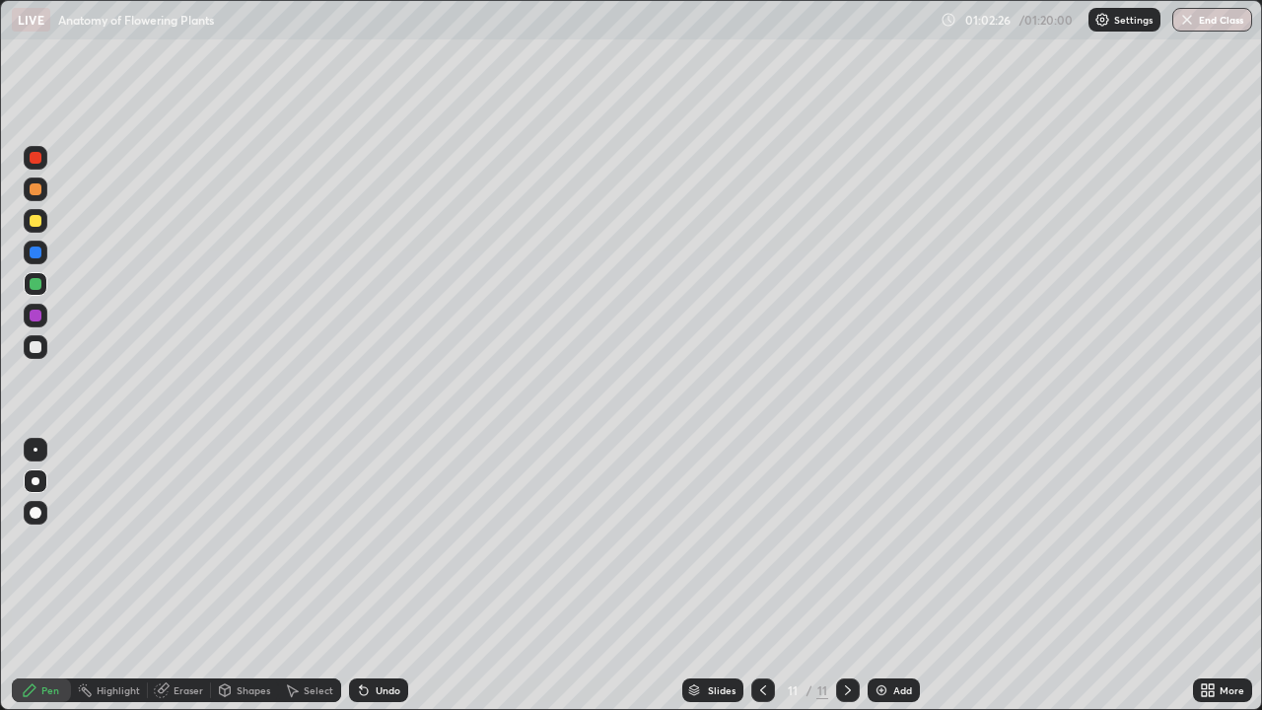
click at [37, 348] on div at bounding box center [36, 347] width 12 height 12
click at [37, 286] on div at bounding box center [36, 284] width 12 height 12
click at [25, 575] on div at bounding box center [36, 552] width 32 height 237
click at [36, 348] on div at bounding box center [36, 347] width 12 height 12
click at [41, 228] on div at bounding box center [36, 221] width 24 height 24
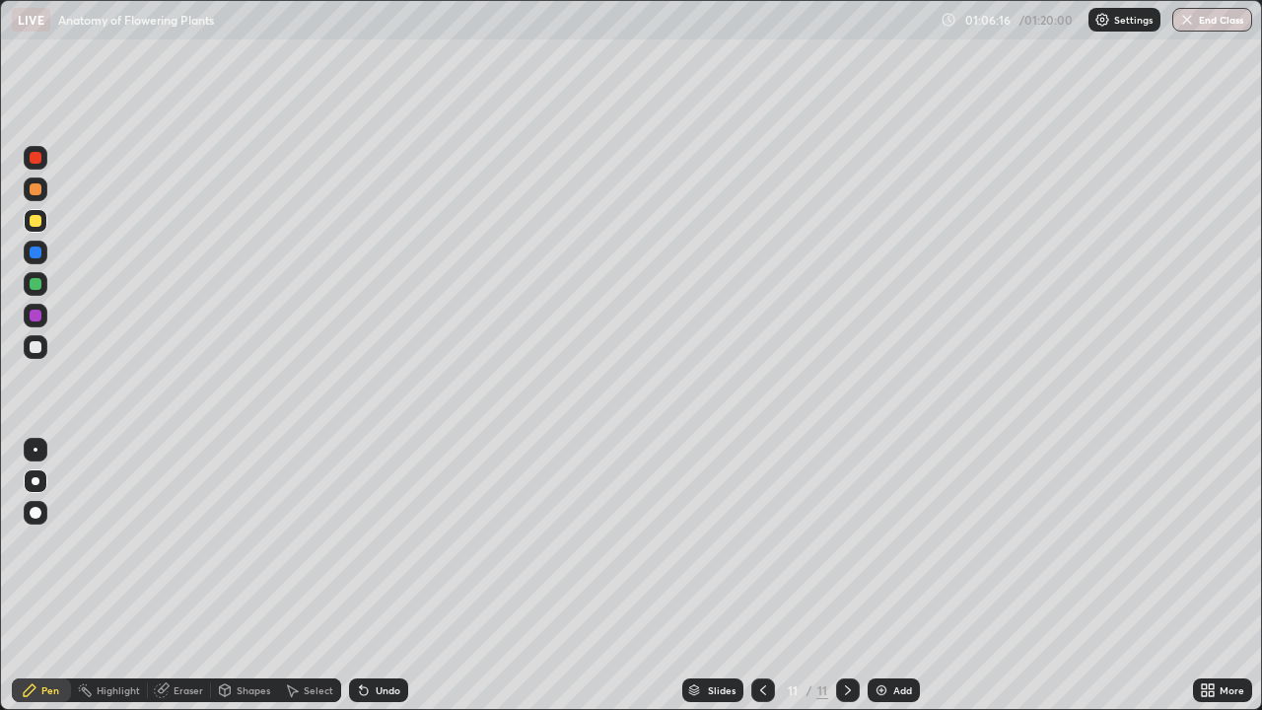
click at [42, 349] on div at bounding box center [36, 347] width 24 height 24
click at [38, 190] on div at bounding box center [36, 189] width 12 height 12
click at [36, 347] on div at bounding box center [36, 347] width 12 height 12
click at [36, 324] on div at bounding box center [36, 316] width 24 height 24
click at [1232, 26] on button "End Class" at bounding box center [1213, 20] width 80 height 24
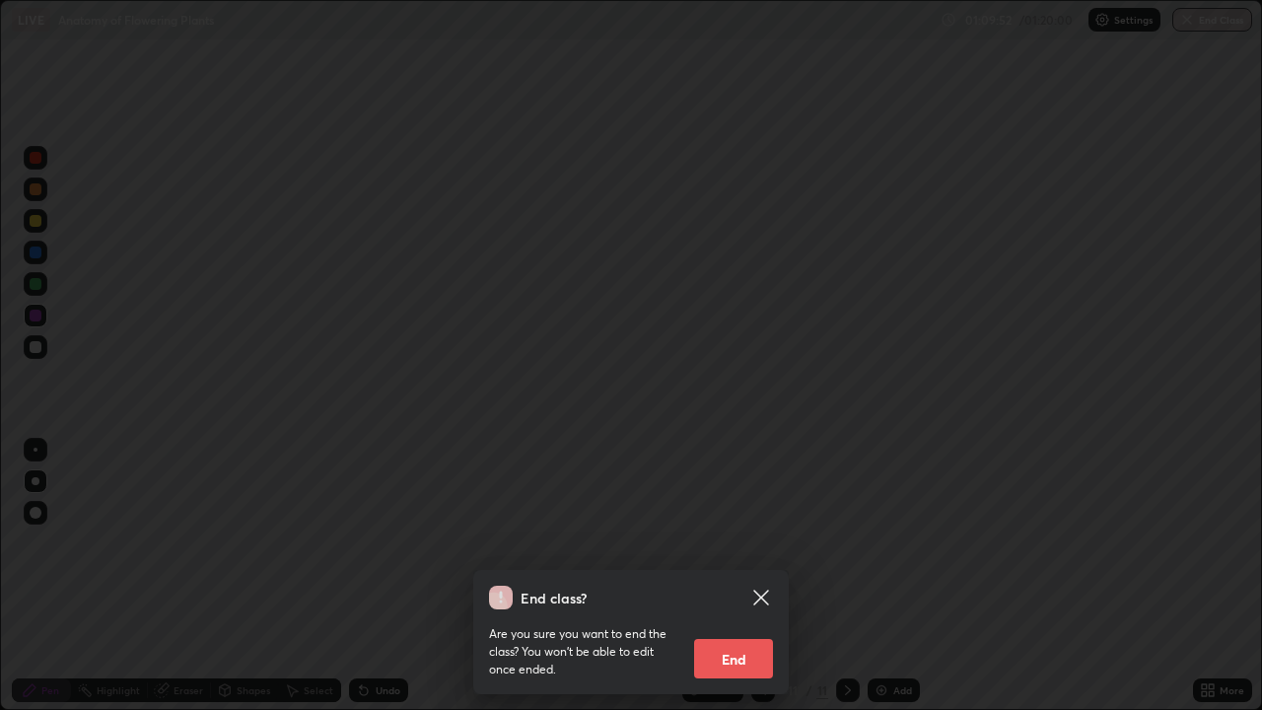
click at [753, 576] on button "End" at bounding box center [733, 658] width 79 height 39
